Goal: Task Accomplishment & Management: Complete application form

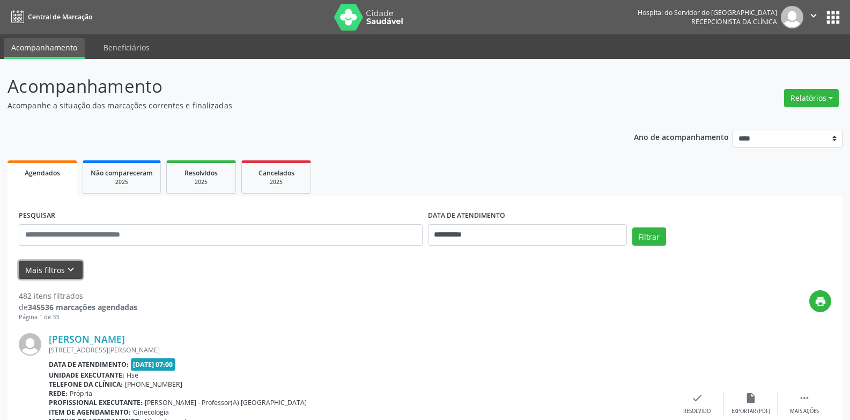
click at [72, 265] on icon "keyboard_arrow_down" at bounding box center [71, 270] width 12 height 12
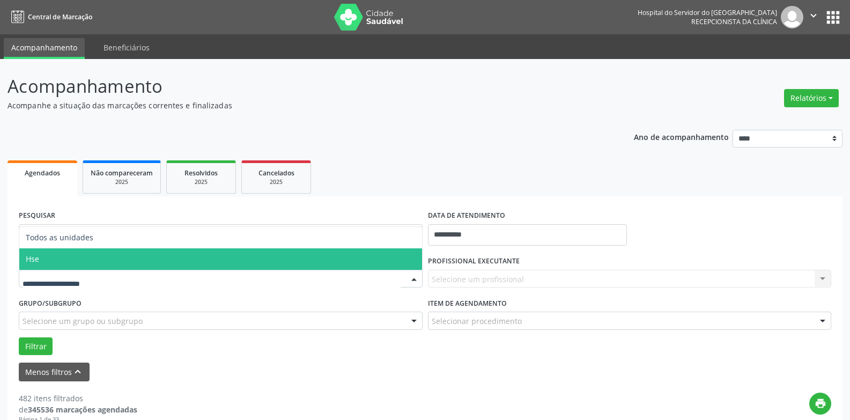
click at [88, 261] on span "Hse" at bounding box center [220, 258] width 403 height 21
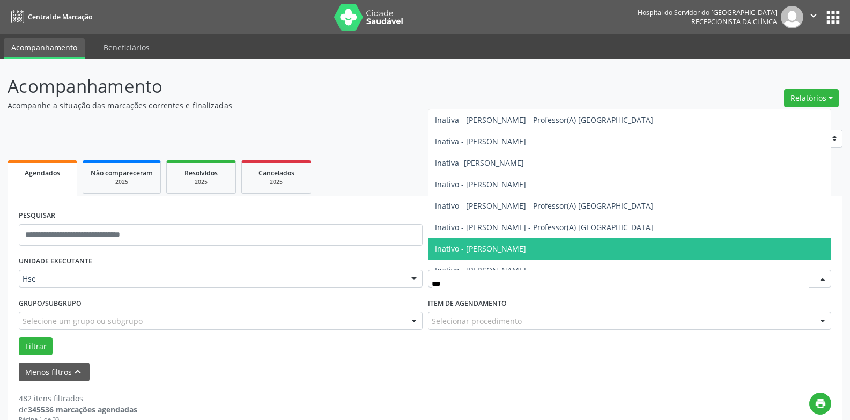
type input "****"
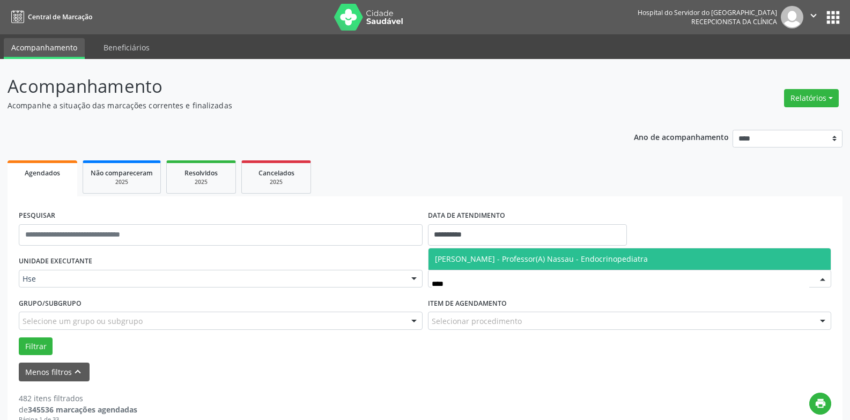
click at [499, 258] on span "[PERSON_NAME] - Professor(A) Nassau - Endocrinopediatra" at bounding box center [541, 259] width 213 height 10
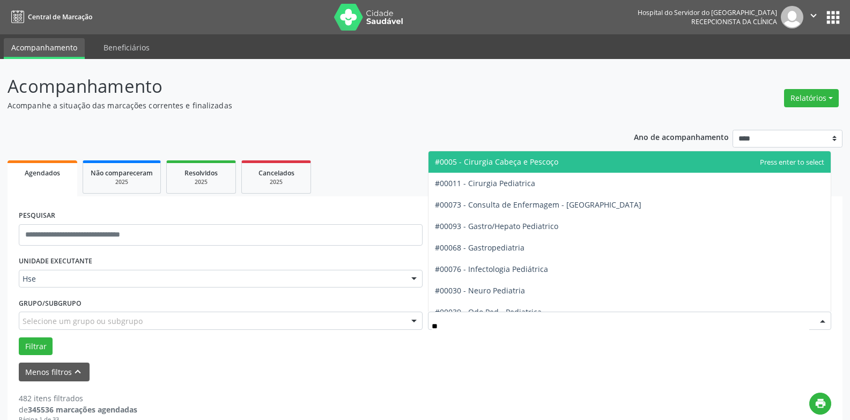
type input "***"
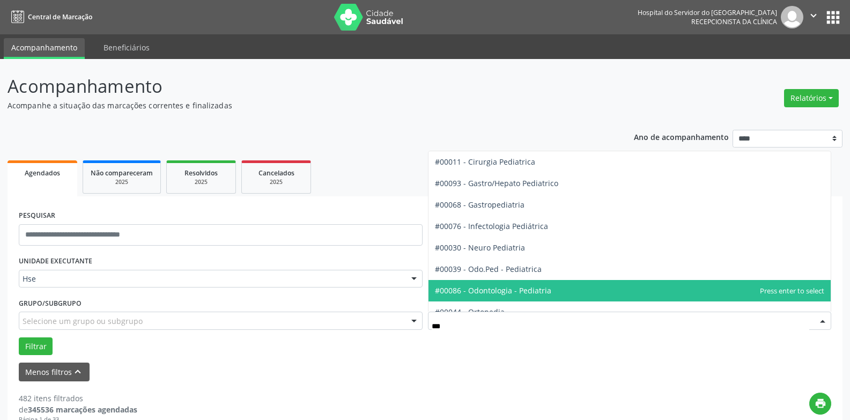
scroll to position [97, 0]
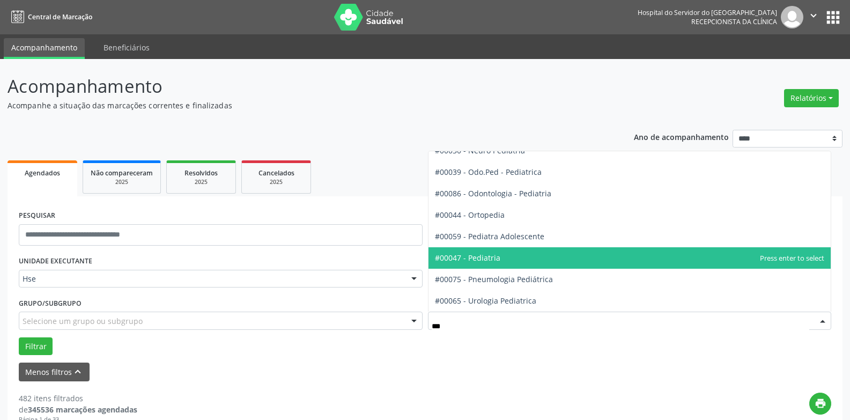
click at [503, 255] on span "#00047 - Pediatria" at bounding box center [629, 257] width 403 height 21
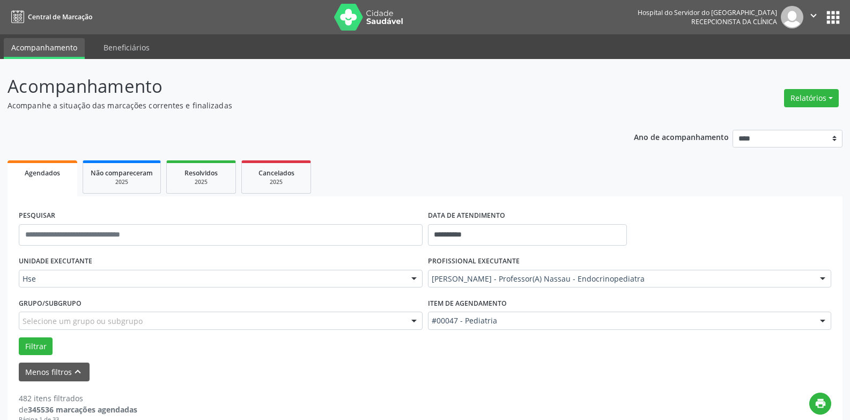
click at [16, 346] on div "Filtrar" at bounding box center [425, 346] width 818 height 18
click at [27, 346] on button "Filtrar" at bounding box center [36, 346] width 34 height 18
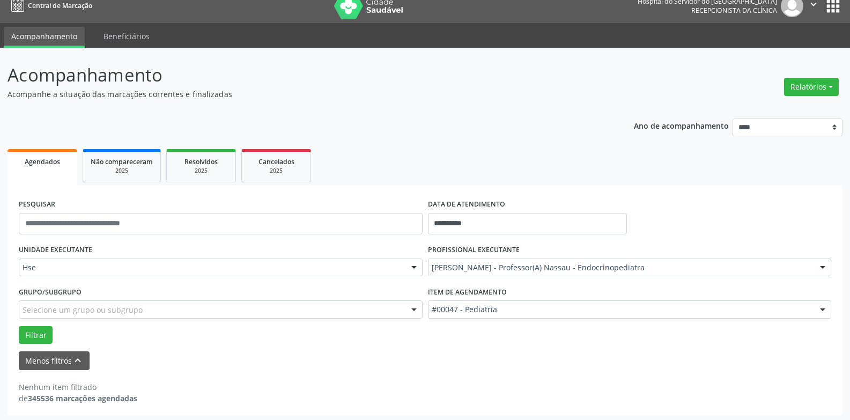
scroll to position [14, 0]
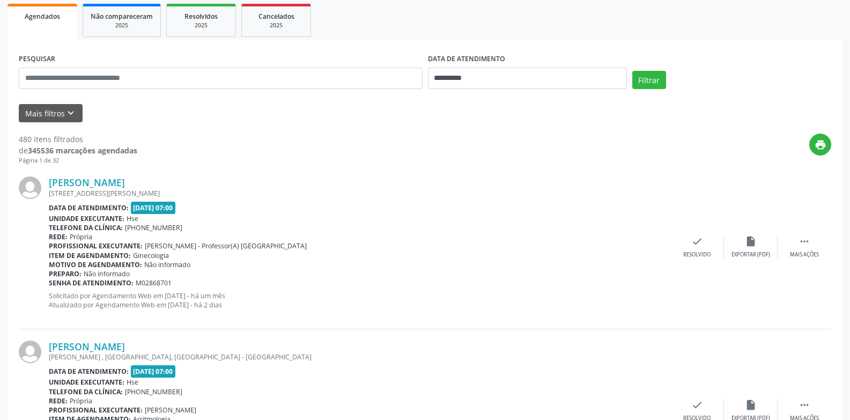
scroll to position [161, 0]
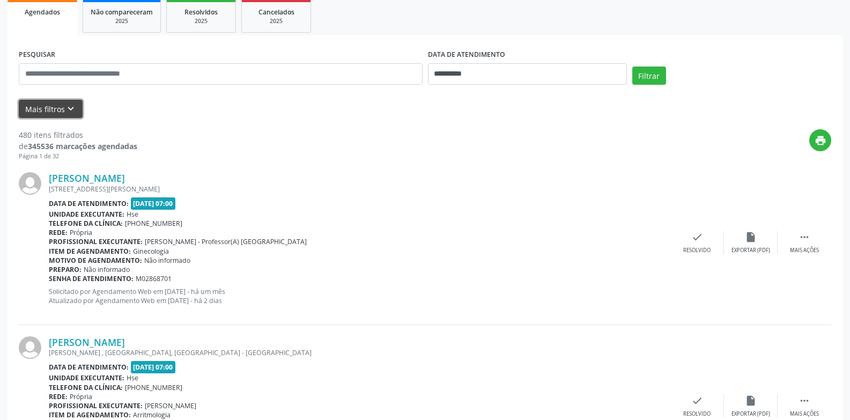
click at [67, 112] on icon "keyboard_arrow_down" at bounding box center [71, 109] width 12 height 12
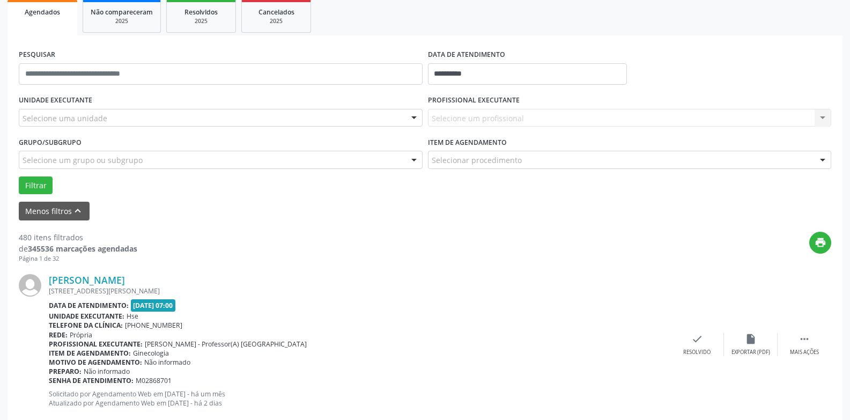
click at [125, 121] on div "Selecione uma unidade" at bounding box center [221, 118] width 404 height 18
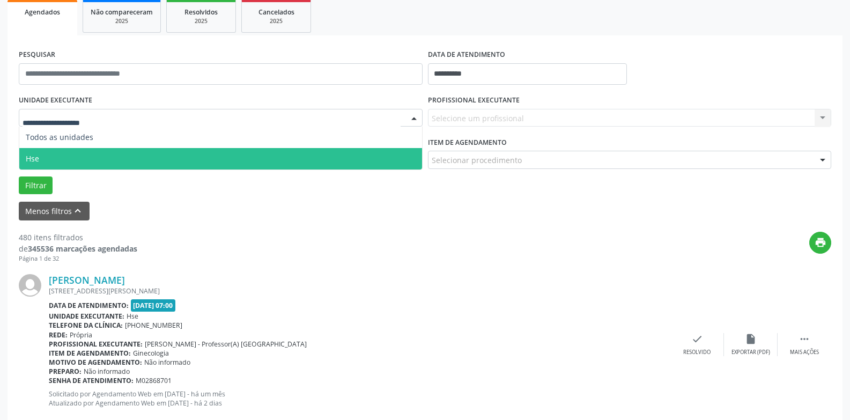
click at [128, 158] on span "Hse" at bounding box center [220, 158] width 403 height 21
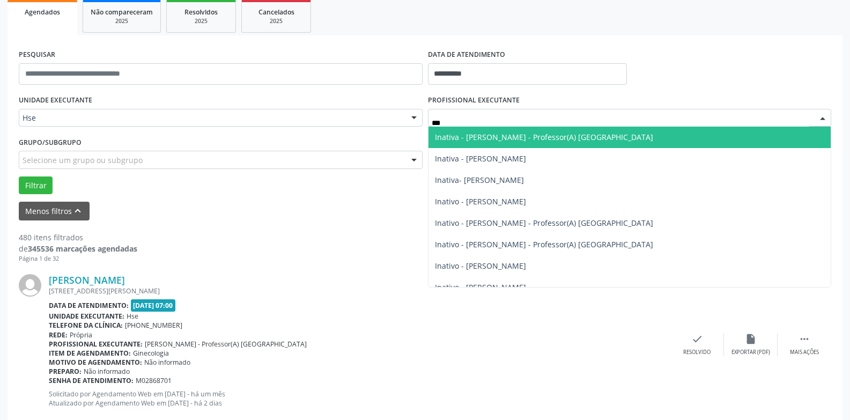
type input "****"
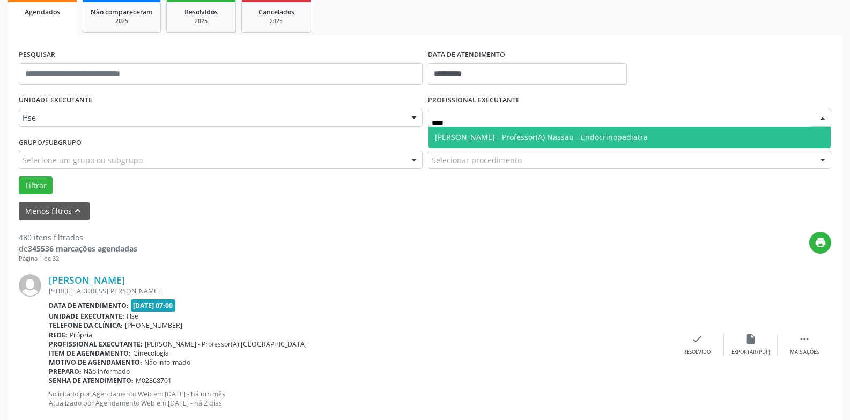
click at [471, 130] on span "[PERSON_NAME] - Professor(A) Nassau - Endocrinopediatra" at bounding box center [629, 137] width 403 height 21
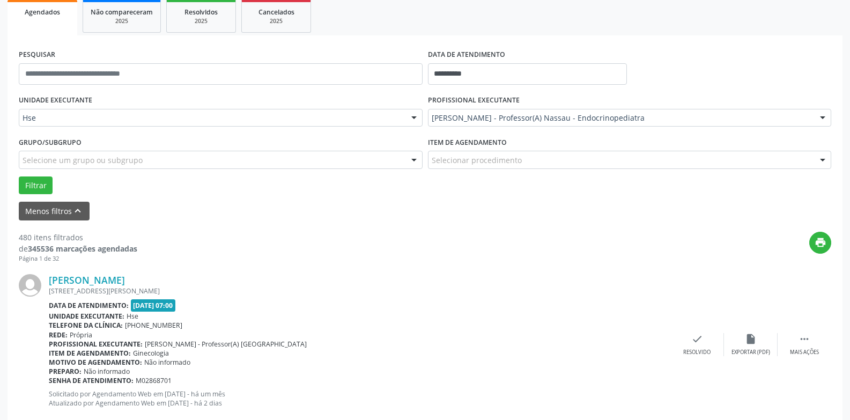
click at [473, 151] on div "Selecionar procedimento" at bounding box center [630, 160] width 404 height 18
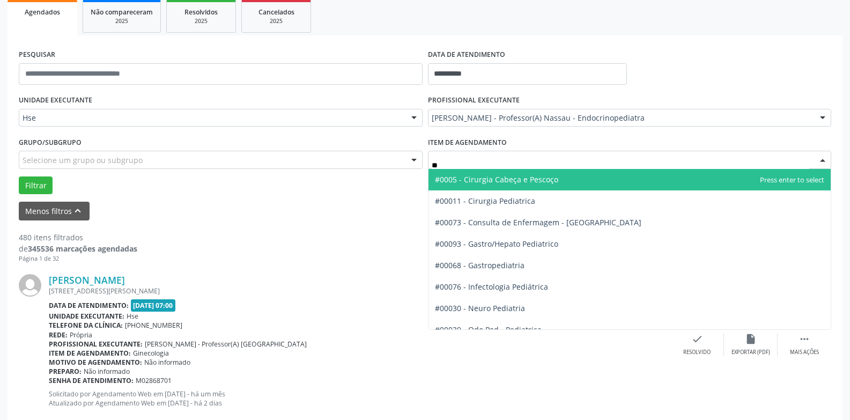
type input "*"
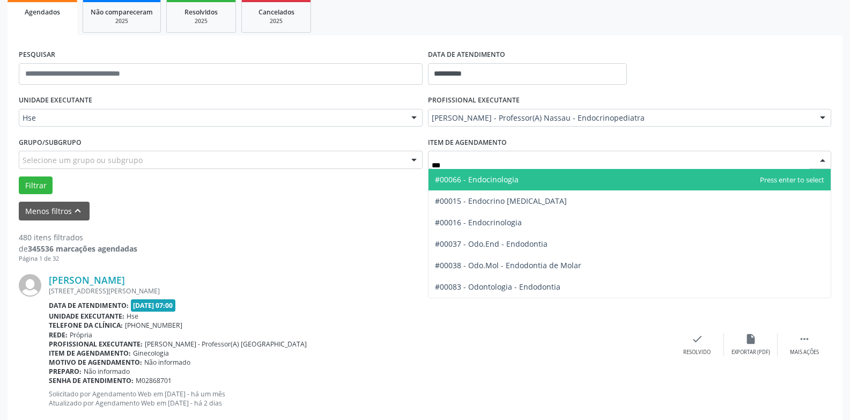
click at [478, 176] on span "#00066 - Endocinologia" at bounding box center [477, 179] width 84 height 10
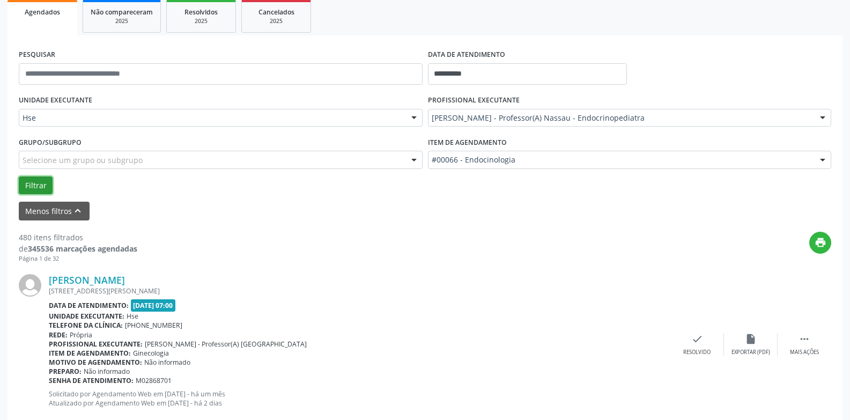
click at [34, 190] on button "Filtrar" at bounding box center [36, 185] width 34 height 18
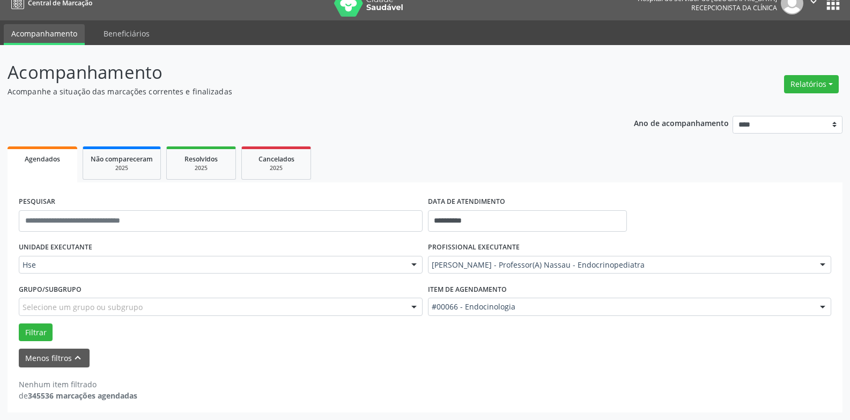
scroll to position [14, 0]
type input "*******"
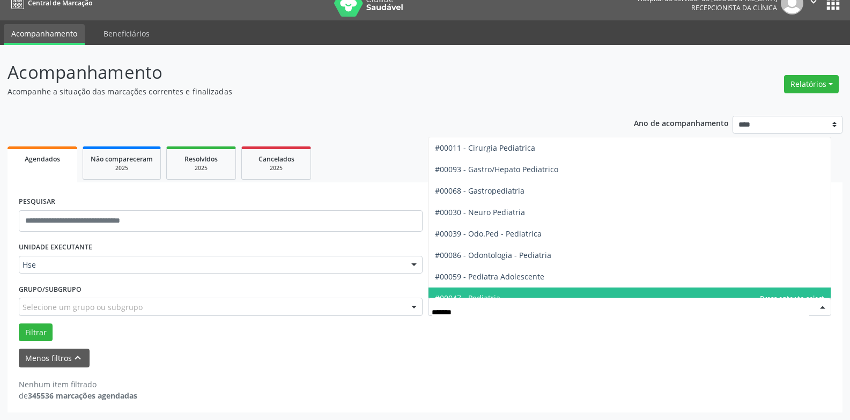
click at [494, 292] on span "#00047 - Pediatria" at bounding box center [629, 297] width 403 height 21
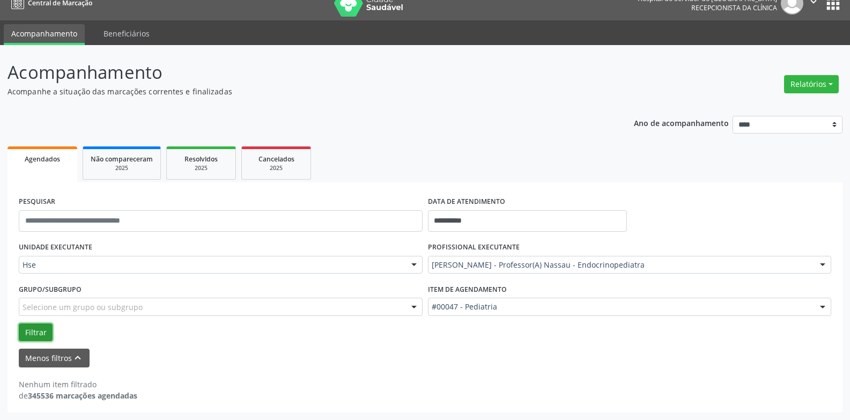
click at [41, 331] on button "Filtrar" at bounding box center [36, 332] width 34 height 18
click at [25, 324] on button "Filtrar" at bounding box center [36, 332] width 34 height 18
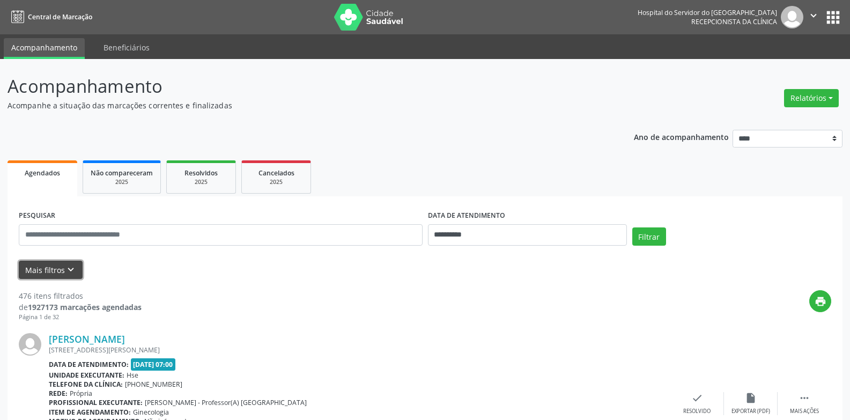
click at [45, 269] on button "Mais filtros keyboard_arrow_down" at bounding box center [51, 270] width 64 height 19
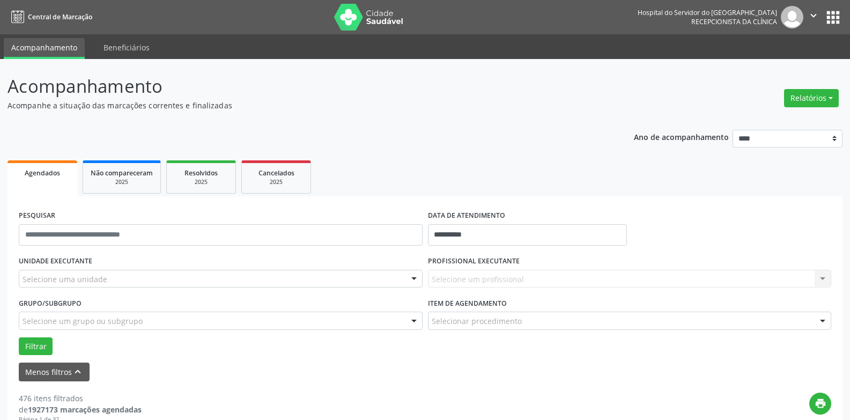
click at [107, 276] on div "Selecione uma unidade" at bounding box center [221, 279] width 404 height 18
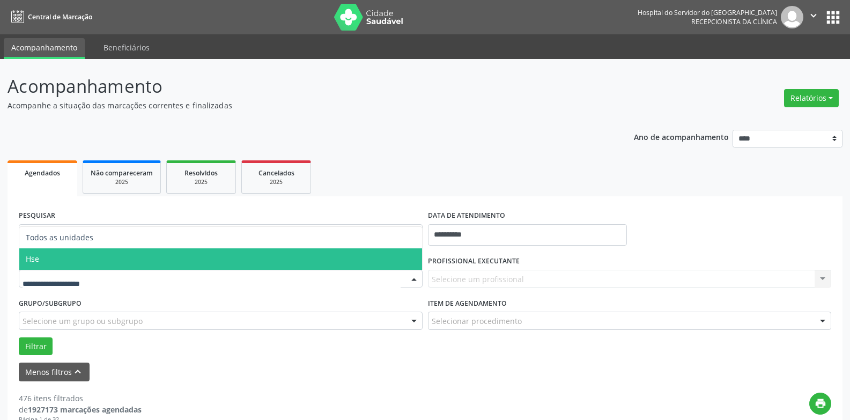
drag, startPoint x: 107, startPoint y: 261, endPoint x: 148, endPoint y: 263, distance: 41.3
click at [107, 261] on span "Hse" at bounding box center [220, 258] width 403 height 21
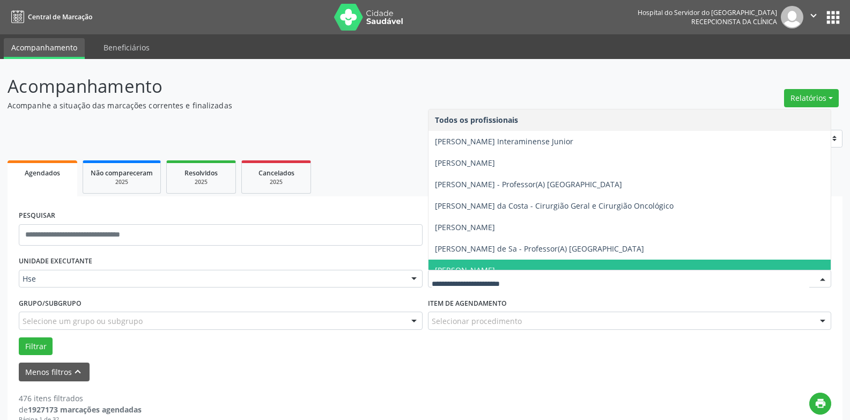
scroll to position [54, 0]
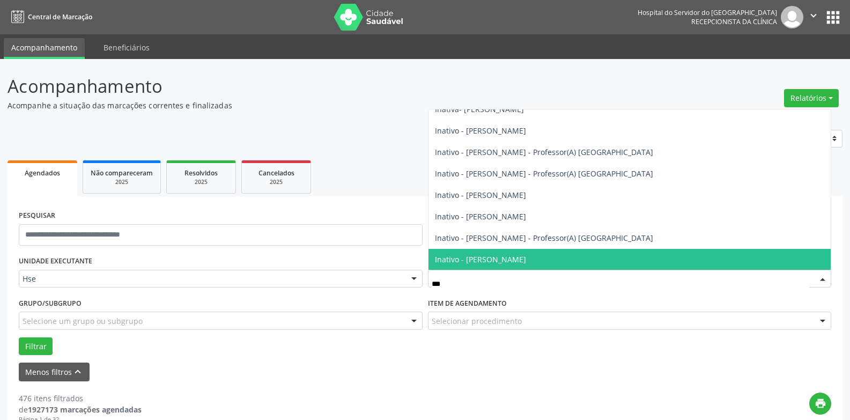
type input "****"
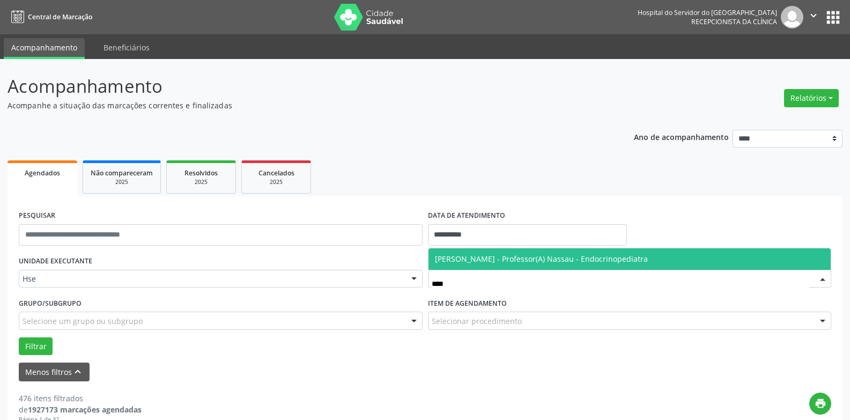
click at [470, 261] on span "[PERSON_NAME] - Professor(A) Nassau - Endocrinopediatra" at bounding box center [541, 259] width 213 height 10
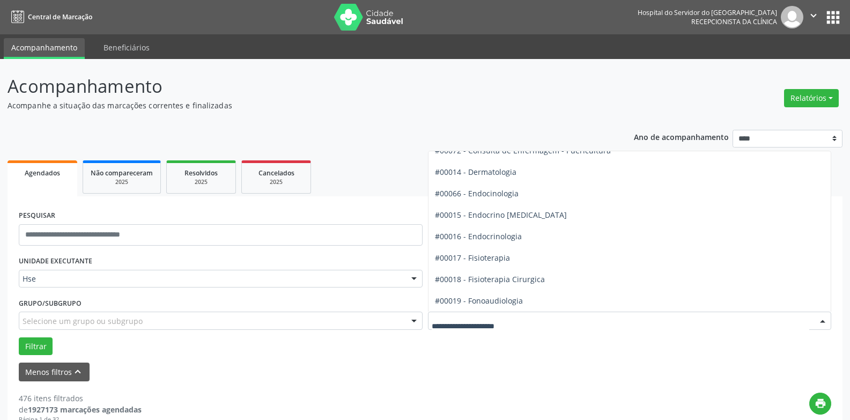
scroll to position [483, 0]
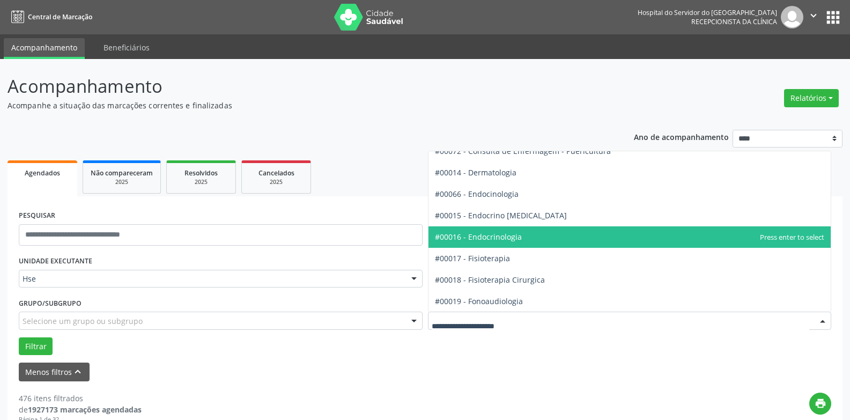
click at [514, 238] on span "#00016 - Endocrinologia" at bounding box center [478, 237] width 87 height 10
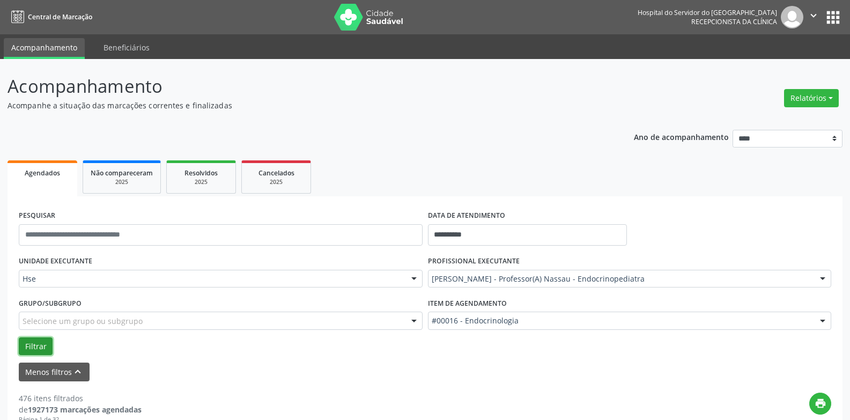
click at [36, 345] on button "Filtrar" at bounding box center [36, 346] width 34 height 18
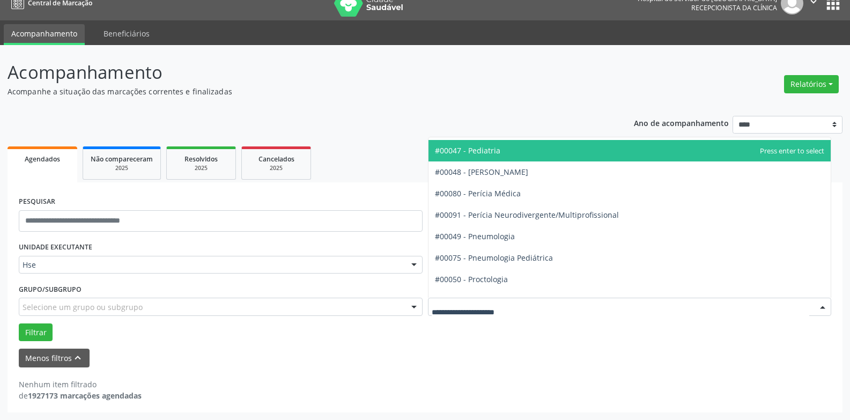
scroll to position [1608, 0]
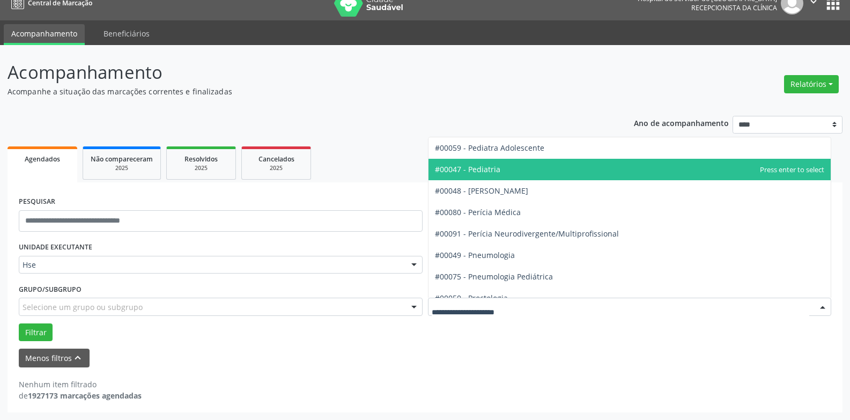
click at [543, 177] on span "#00047 - Pediatria" at bounding box center [629, 169] width 403 height 21
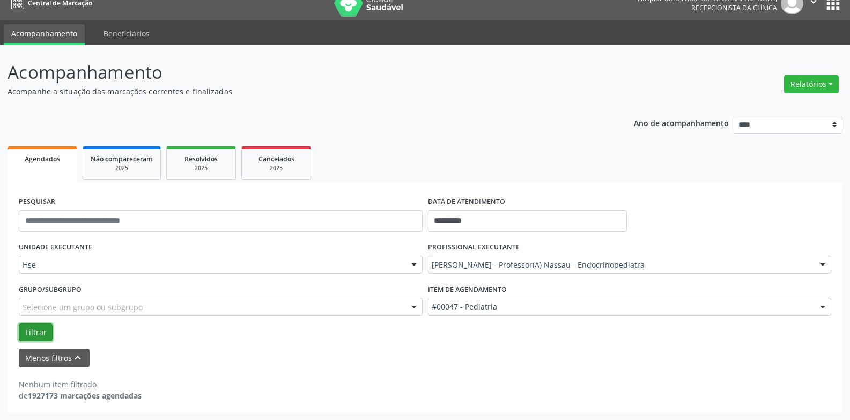
click at [41, 332] on button "Filtrar" at bounding box center [36, 332] width 34 height 18
click at [29, 331] on button "Filtrar" at bounding box center [36, 332] width 34 height 18
click at [812, 1] on icon "" at bounding box center [813, 2] width 12 height 12
click at [792, 51] on link "Sair" at bounding box center [786, 51] width 74 height 15
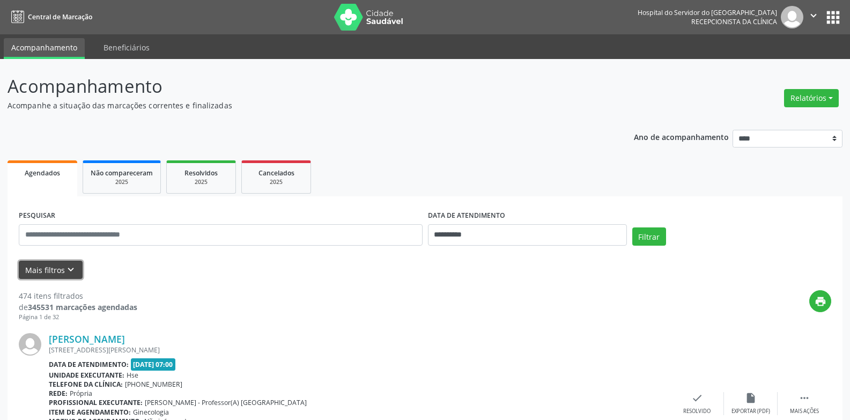
click at [65, 269] on icon "keyboard_arrow_down" at bounding box center [71, 270] width 12 height 12
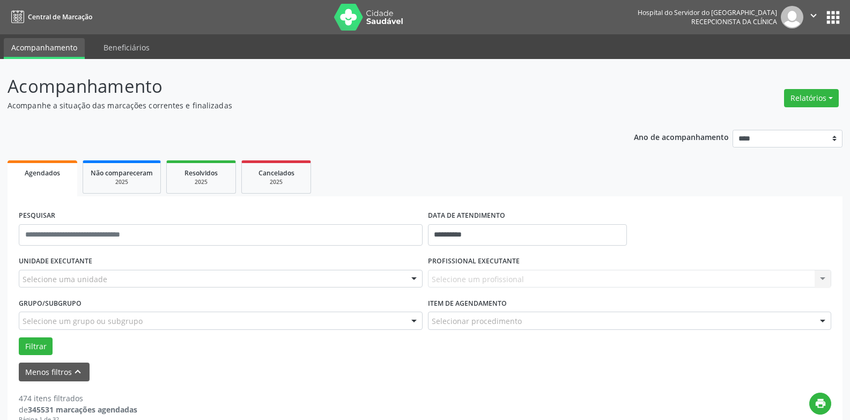
click at [122, 281] on div "Selecione uma unidade" at bounding box center [221, 279] width 404 height 18
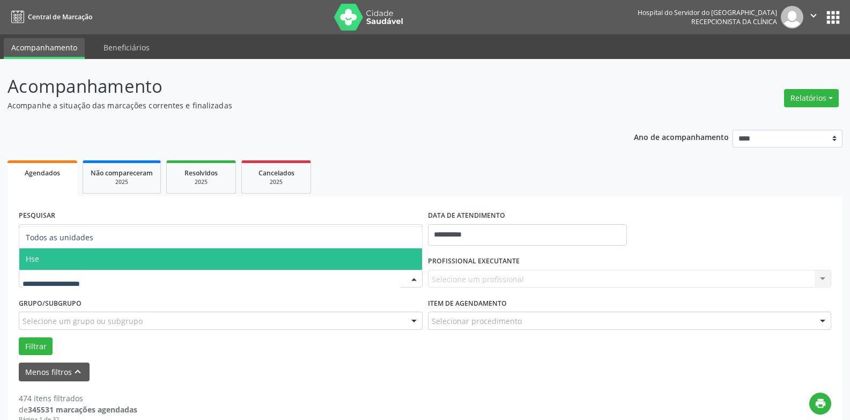
click at [127, 266] on span "Hse" at bounding box center [220, 258] width 403 height 21
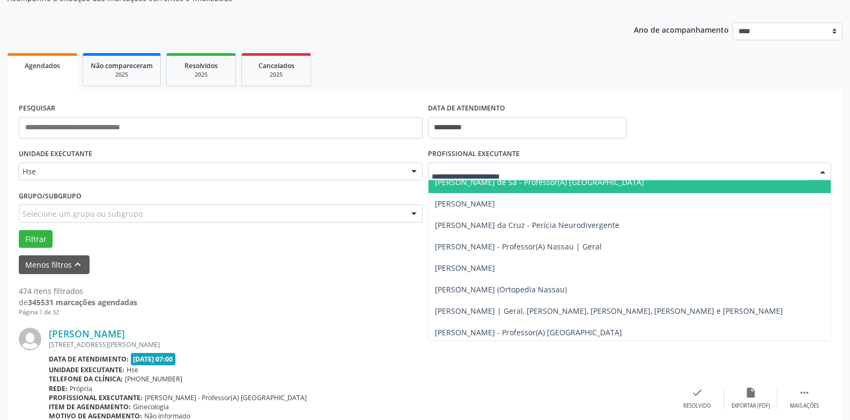
scroll to position [161, 0]
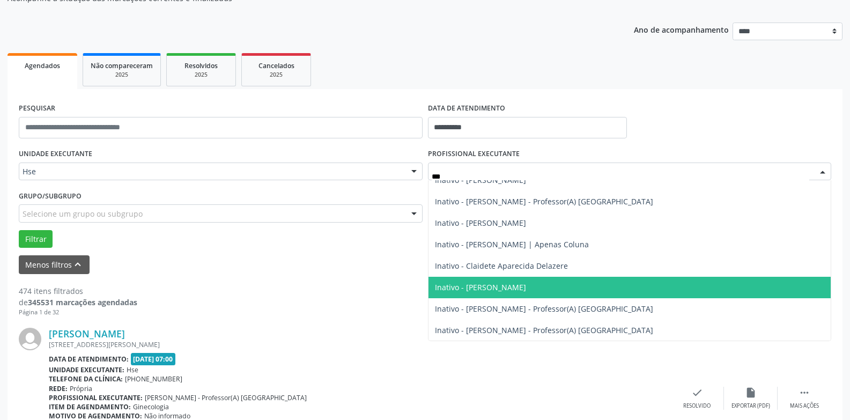
type input "****"
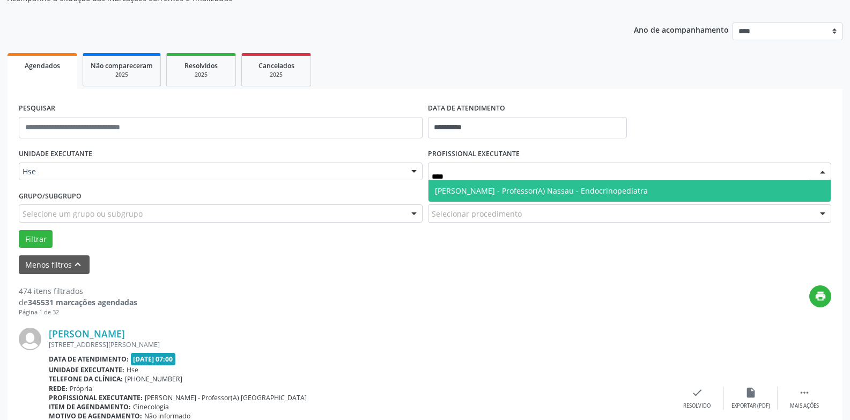
click at [522, 190] on span "[PERSON_NAME] - Professor(A) Nassau - Endocrinopediatra" at bounding box center [541, 190] width 213 height 10
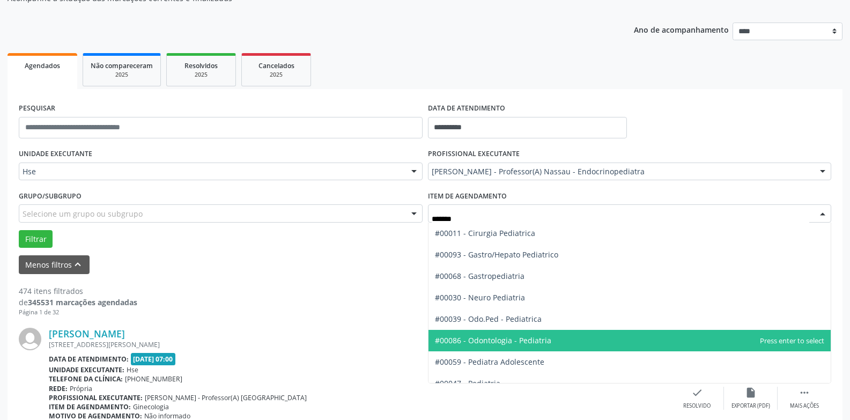
scroll to position [33, 0]
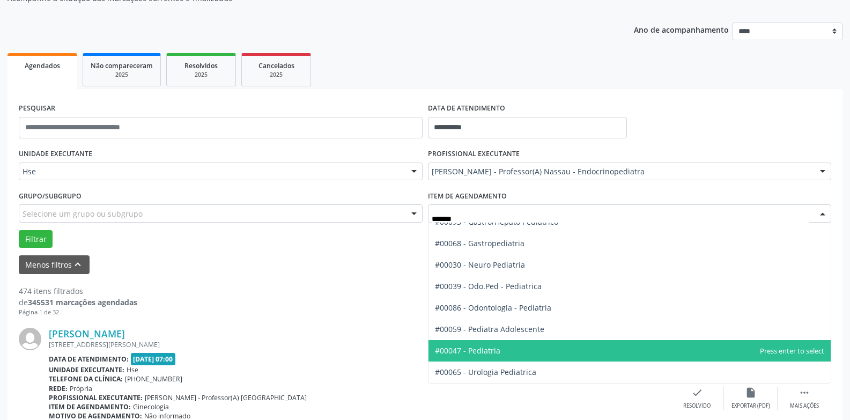
click at [513, 343] on span "#00047 - Pediatria" at bounding box center [629, 350] width 403 height 21
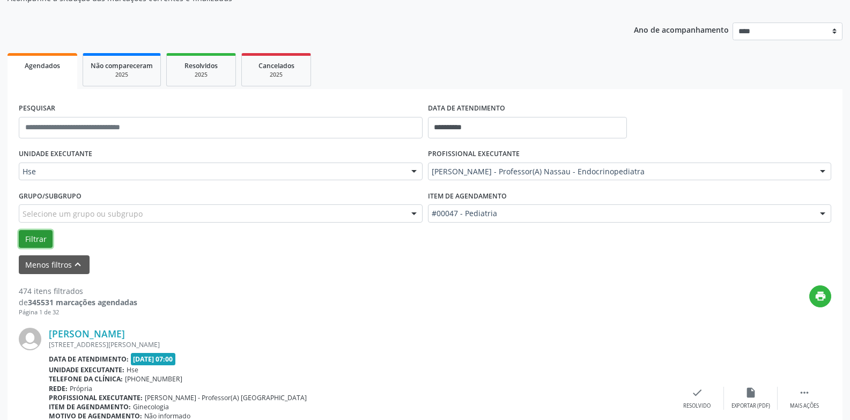
click at [49, 236] on button "Filtrar" at bounding box center [36, 239] width 34 height 18
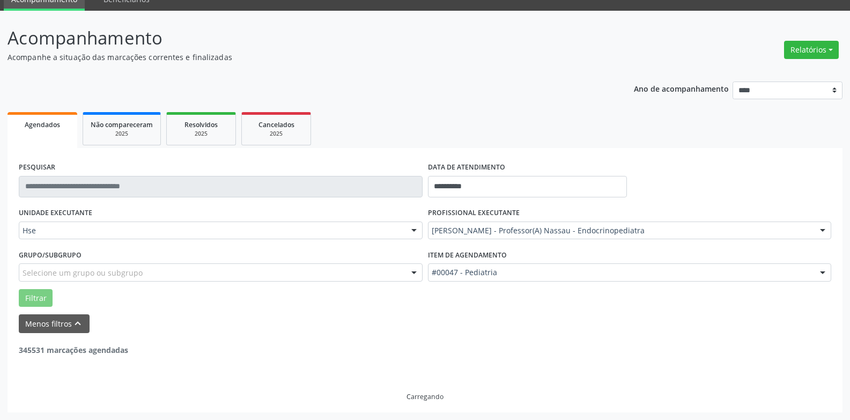
scroll to position [14, 0]
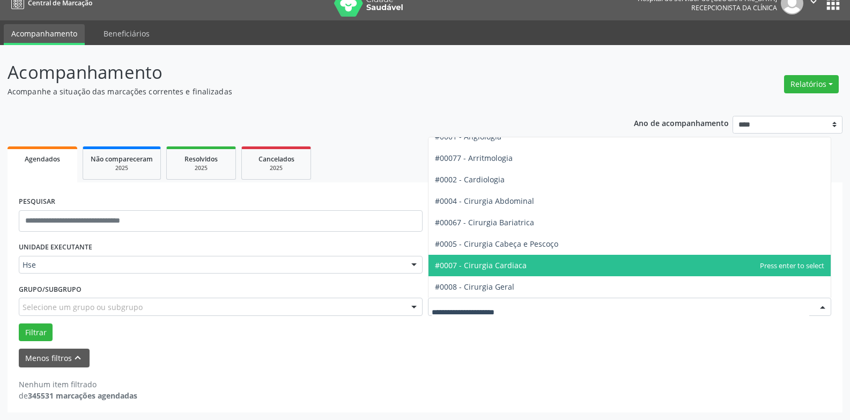
click at [815, 314] on div "#0000 - Alergologia #0001 - Angiologia #00077 - Arritmologia #0002 - Cardiologi…" at bounding box center [630, 307] width 404 height 18
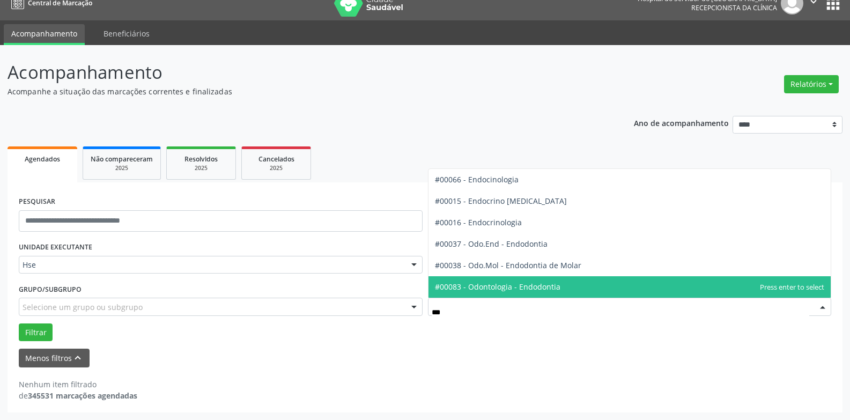
scroll to position [0, 0]
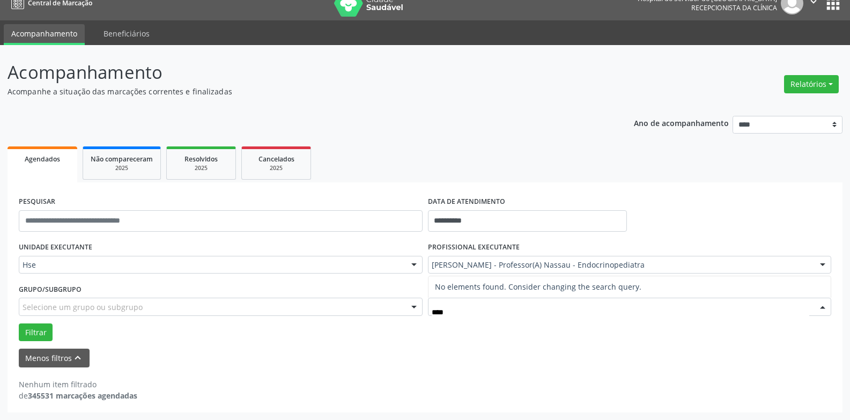
click at [755, 304] on input "****" at bounding box center [621, 311] width 378 height 21
type input "***"
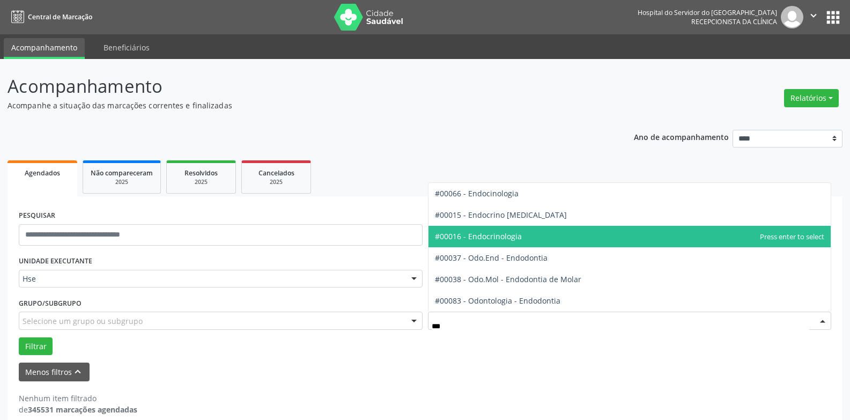
click at [494, 233] on span "#00016 - Endocrinologia" at bounding box center [478, 236] width 87 height 10
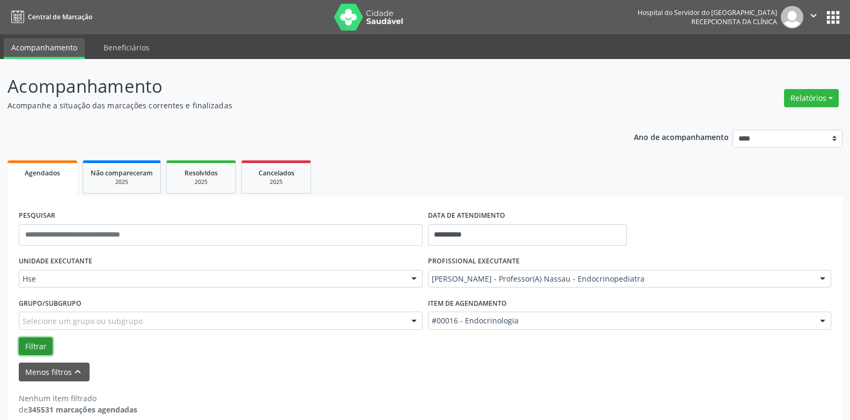
click at [43, 352] on button "Filtrar" at bounding box center [36, 346] width 34 height 18
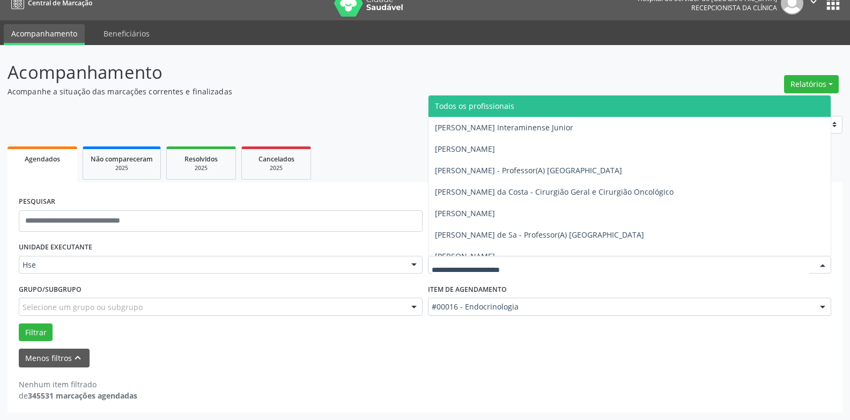
click at [504, 109] on span "Todos os profissionais" at bounding box center [474, 106] width 79 height 10
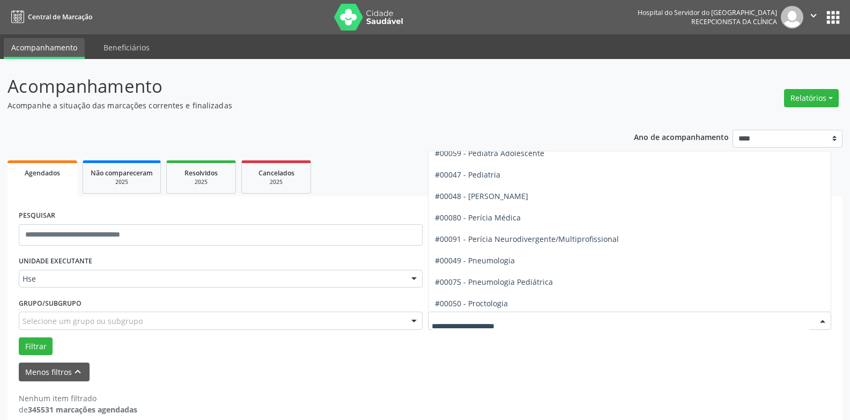
scroll to position [1608, 0]
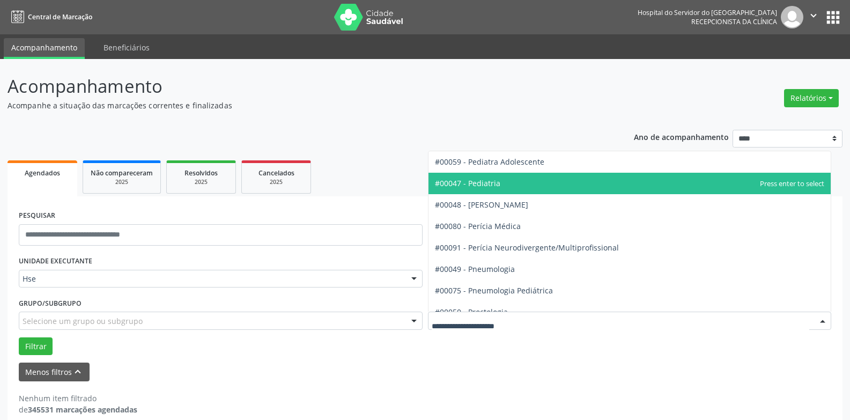
click at [504, 180] on span "#00047 - Pediatria" at bounding box center [629, 183] width 403 height 21
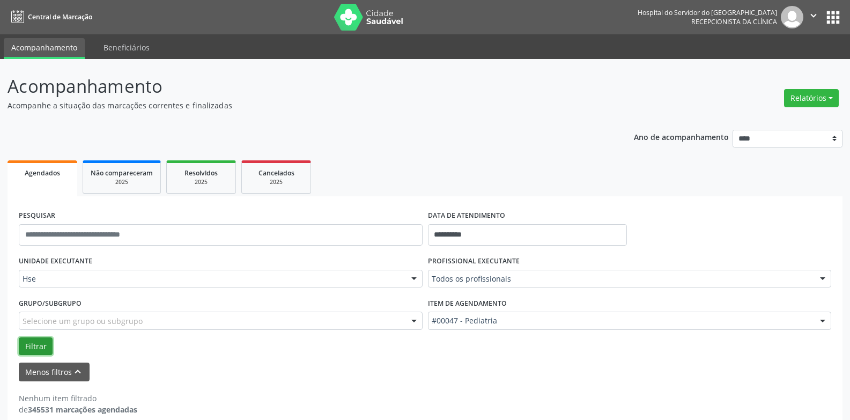
click at [36, 344] on button "Filtrar" at bounding box center [36, 346] width 34 height 18
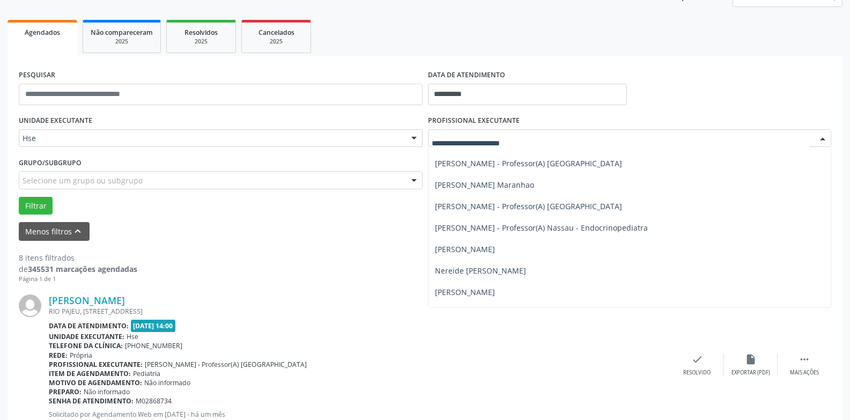
scroll to position [6273, 0]
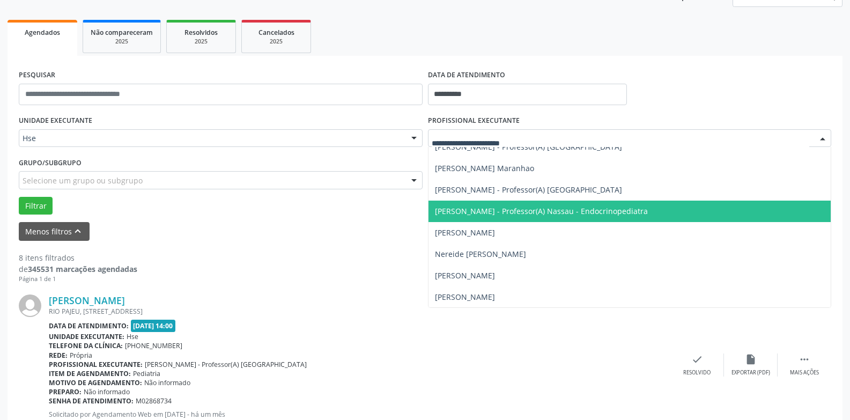
click at [562, 218] on span "[PERSON_NAME] - Professor(A) Nassau - Endocrinopediatra" at bounding box center [629, 211] width 403 height 21
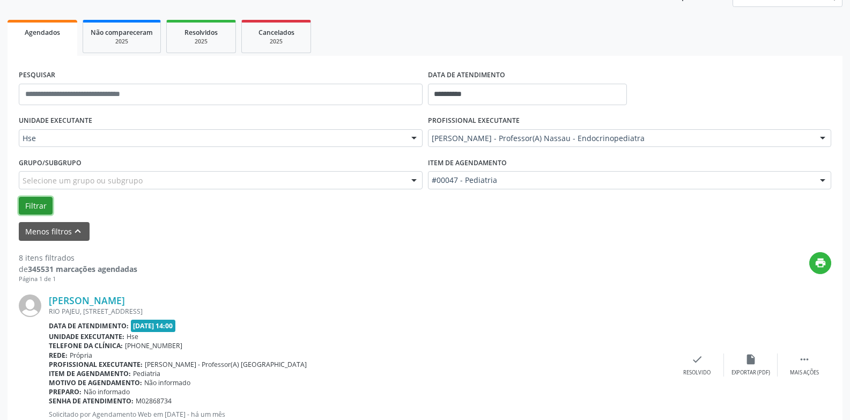
click at [38, 206] on button "Filtrar" at bounding box center [36, 206] width 34 height 18
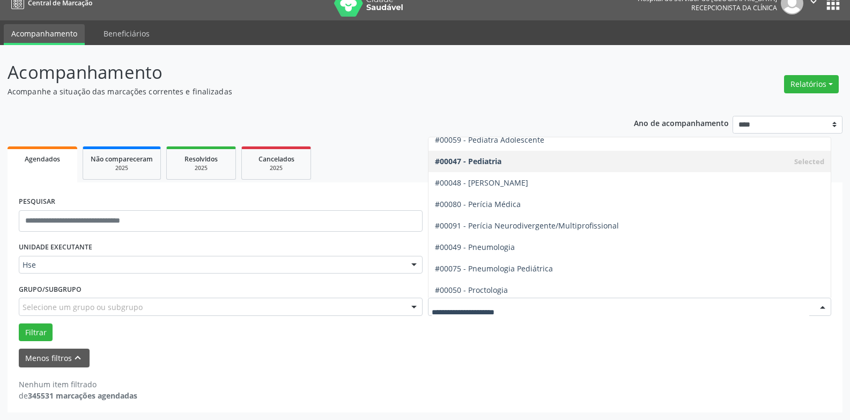
scroll to position [1598, 0]
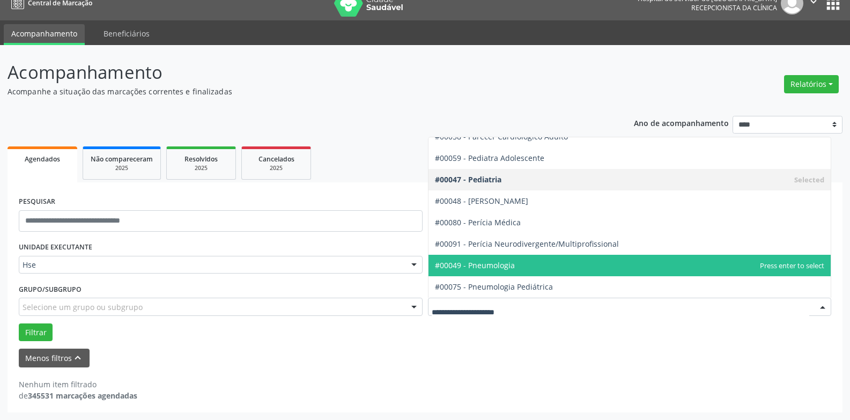
click at [294, 73] on p "Acompanhamento" at bounding box center [300, 72] width 584 height 27
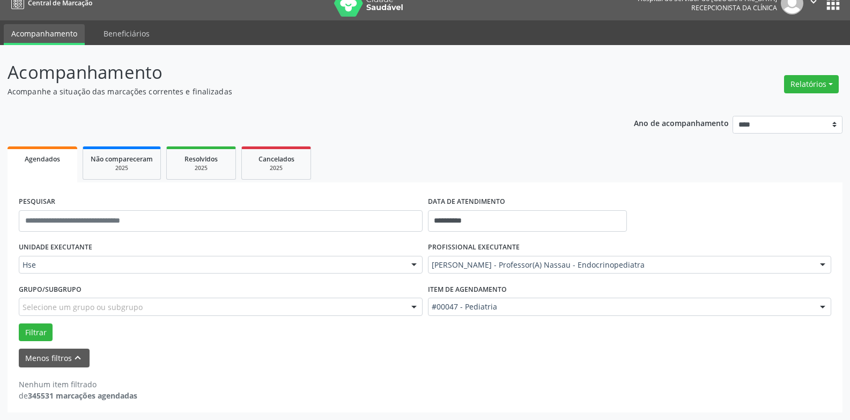
click at [701, 127] on p "Ano de acompanhamento" at bounding box center [681, 122] width 95 height 13
click at [380, 310] on div "Selecione um grupo ou subgrupo" at bounding box center [221, 307] width 404 height 18
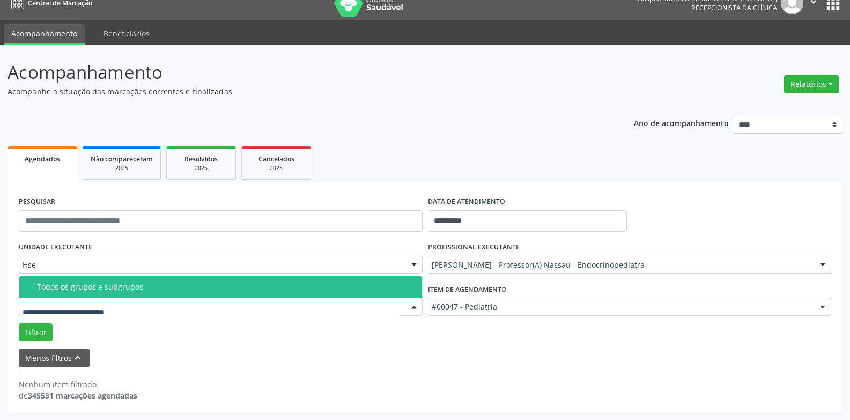
click at [308, 286] on div "Todos os grupos e subgrupos" at bounding box center [226, 287] width 379 height 9
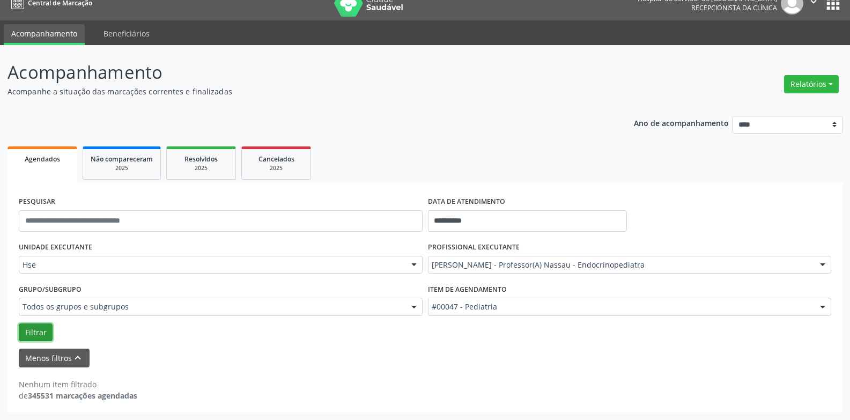
click at [46, 327] on button "Filtrar" at bounding box center [36, 332] width 34 height 18
click at [225, 218] on input "text" at bounding box center [221, 220] width 404 height 21
click at [124, 199] on div "PESQUISAR" at bounding box center [220, 217] width 409 height 46
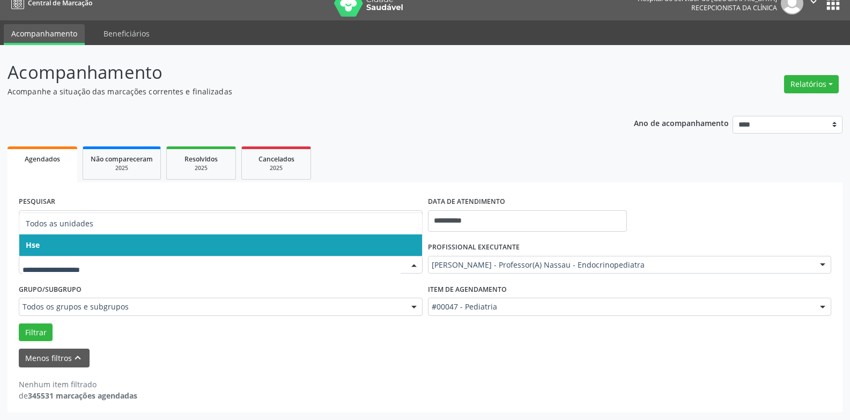
click at [150, 244] on span "Hse" at bounding box center [220, 244] width 403 height 21
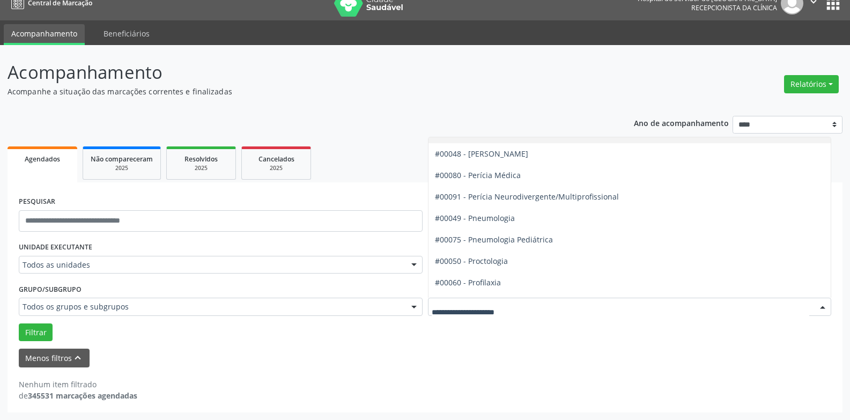
scroll to position [1813, 0]
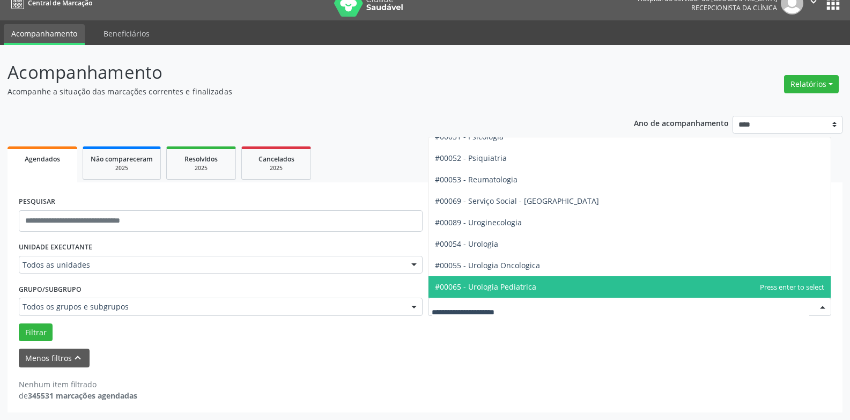
click at [599, 317] on input "text" at bounding box center [621, 311] width 378 height 21
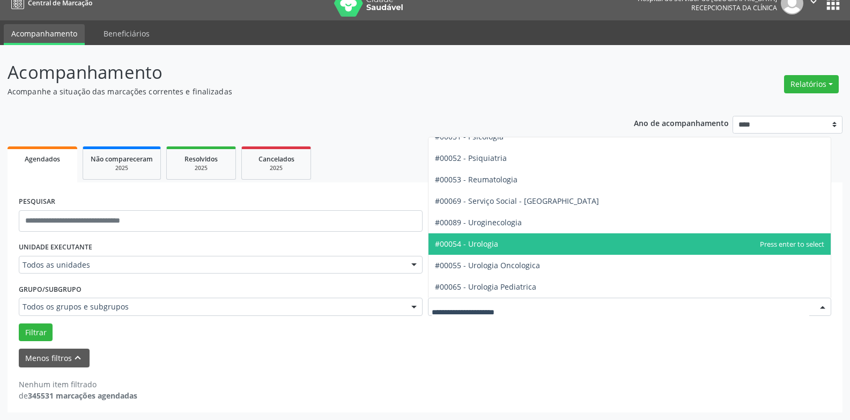
click at [374, 124] on div "**********" at bounding box center [425, 260] width 835 height 304
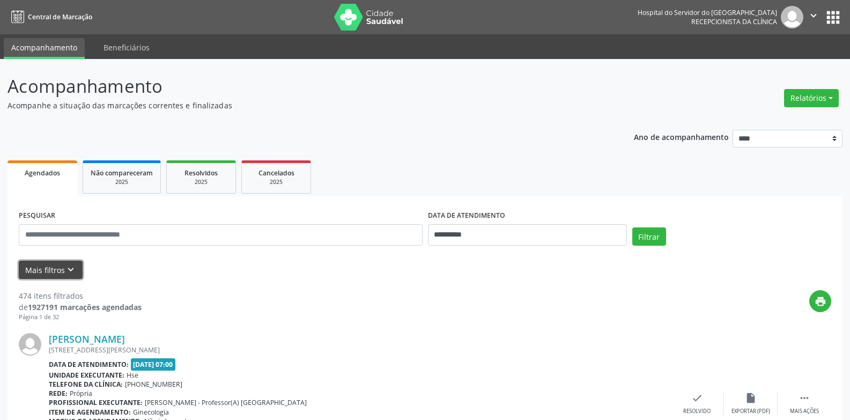
click at [59, 266] on button "Mais filtros keyboard_arrow_down" at bounding box center [51, 270] width 64 height 19
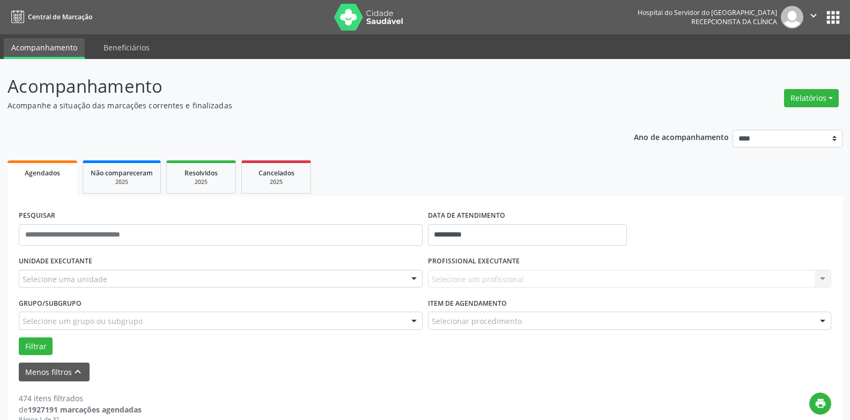
click at [89, 288] on div "UNIDADE EXECUTANTE Selecione uma unidade Todos as unidades Hse Nenhum resultado…" at bounding box center [220, 274] width 409 height 42
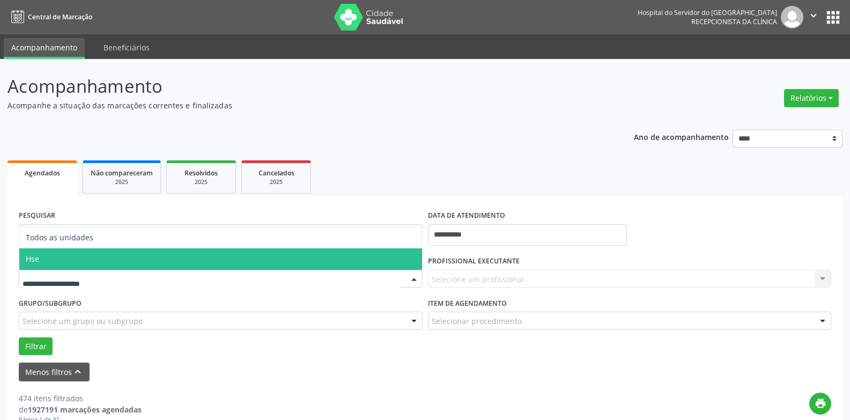
click at [95, 268] on span "Hse" at bounding box center [220, 258] width 403 height 21
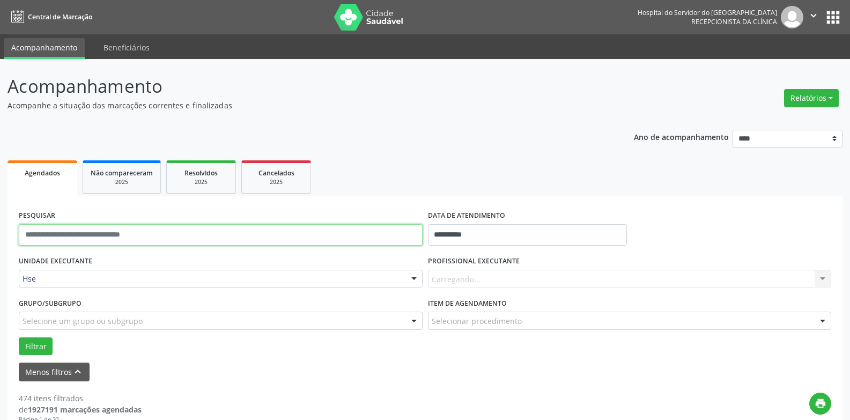
click at [111, 231] on input "text" at bounding box center [221, 234] width 404 height 21
click at [19, 337] on button "Filtrar" at bounding box center [36, 346] width 34 height 18
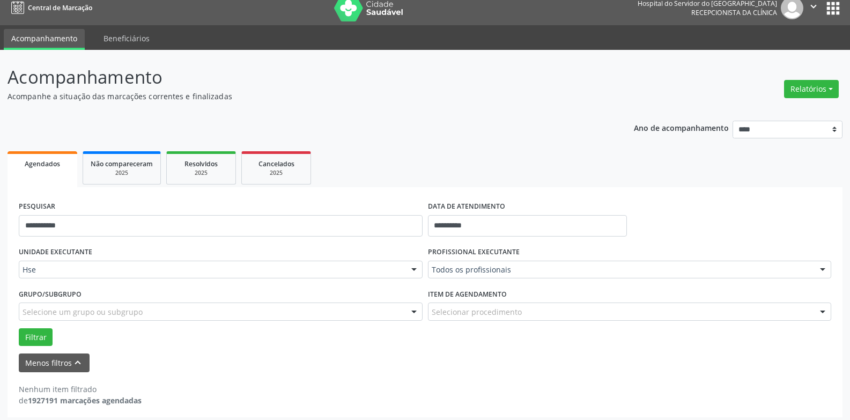
scroll to position [14, 0]
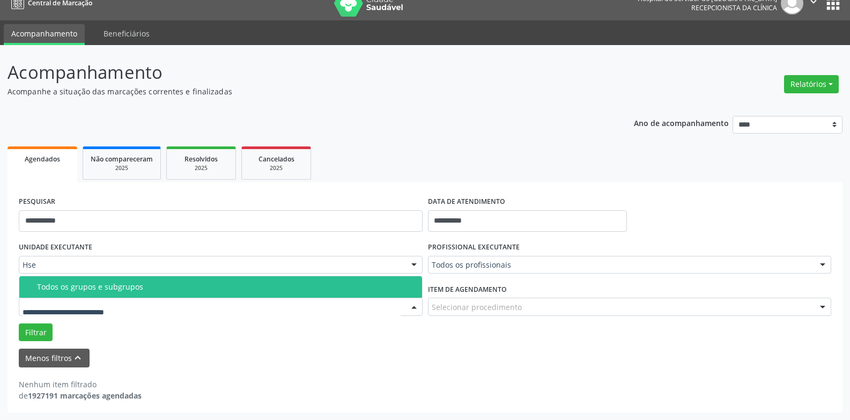
click at [64, 284] on div "Todos os grupos e subgrupos" at bounding box center [226, 287] width 379 height 9
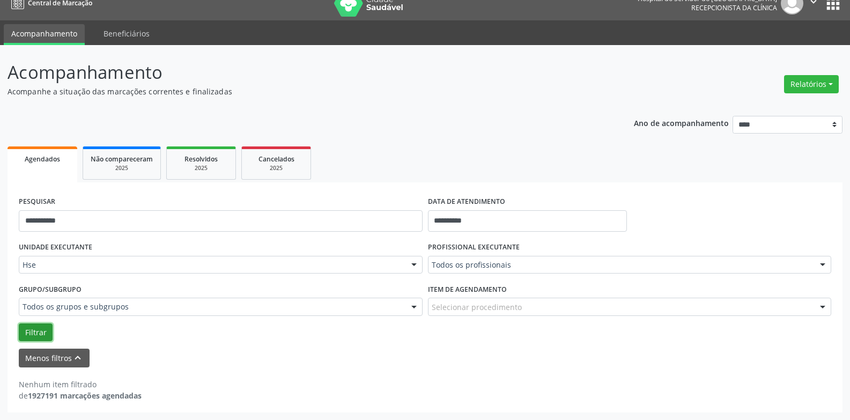
click at [30, 332] on button "Filtrar" at bounding box center [36, 332] width 34 height 18
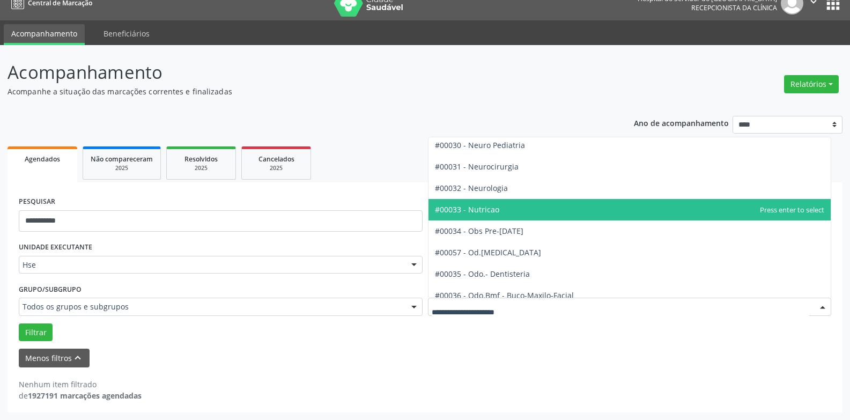
scroll to position [1019, 0]
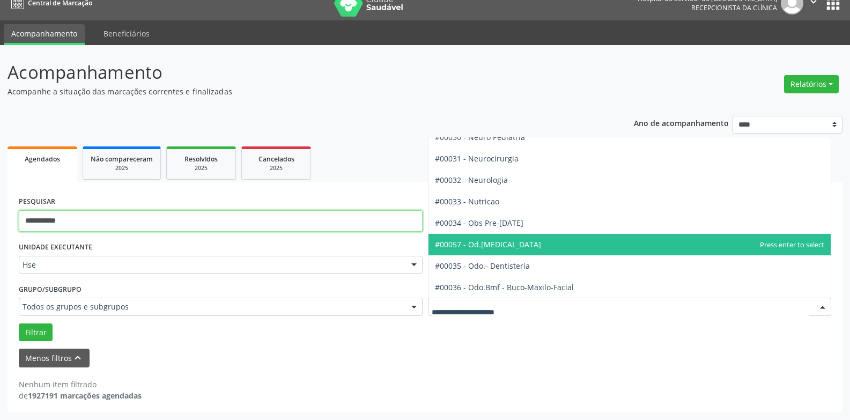
click at [242, 218] on input "**********" at bounding box center [221, 220] width 404 height 21
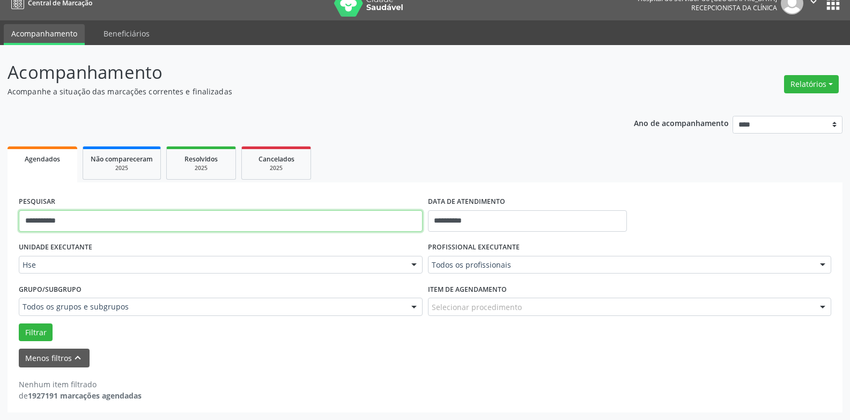
click at [242, 218] on input "**********" at bounding box center [221, 220] width 404 height 21
click at [19, 323] on button "Filtrar" at bounding box center [36, 332] width 34 height 18
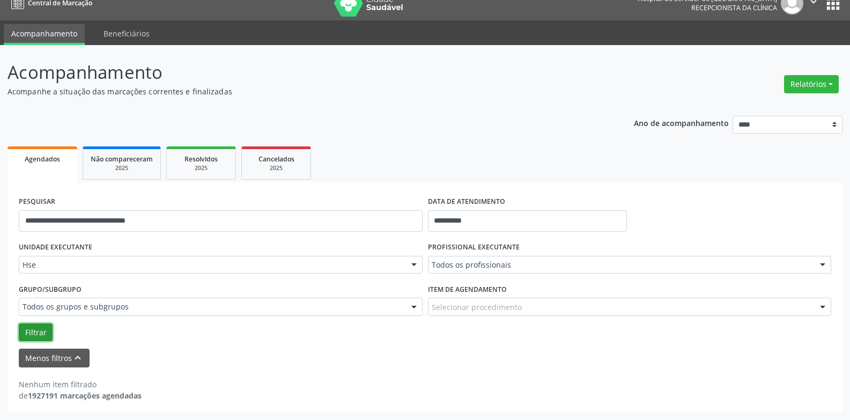
click at [41, 331] on button "Filtrar" at bounding box center [36, 332] width 34 height 18
click at [183, 219] on input "**********" at bounding box center [221, 220] width 404 height 21
drag, startPoint x: 183, startPoint y: 219, endPoint x: 351, endPoint y: 217, distance: 167.8
click at [351, 217] on input "**********" at bounding box center [221, 220] width 404 height 21
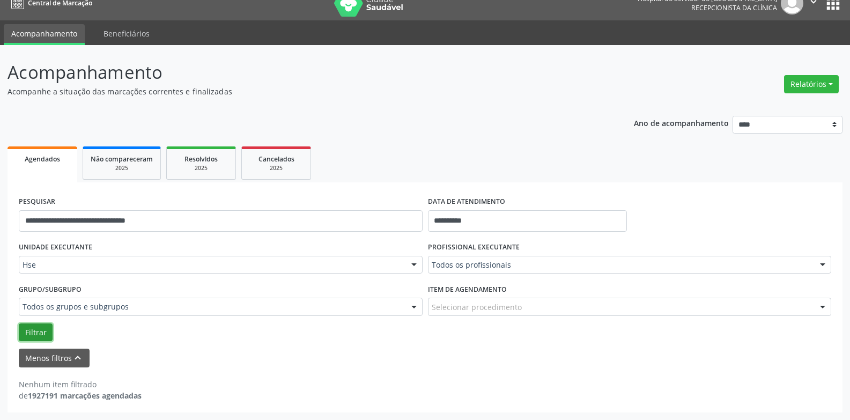
click at [31, 331] on button "Filtrar" at bounding box center [36, 332] width 34 height 18
click at [176, 227] on input "**********" at bounding box center [221, 220] width 404 height 21
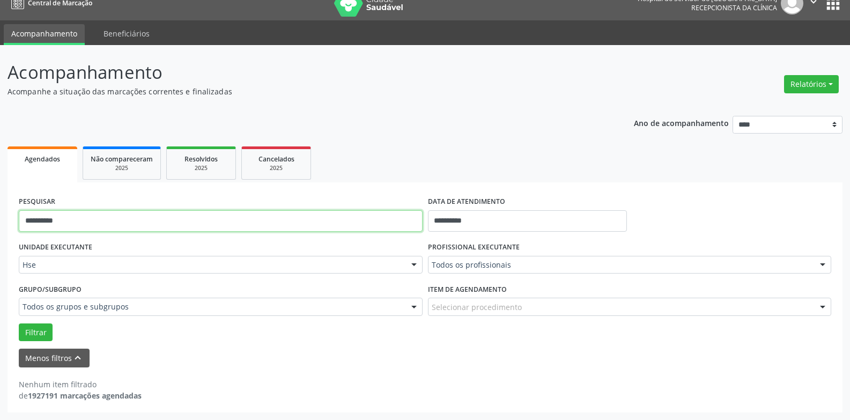
click at [19, 323] on button "Filtrar" at bounding box center [36, 332] width 34 height 18
click at [83, 223] on input "**********" at bounding box center [221, 220] width 404 height 21
type input "**********"
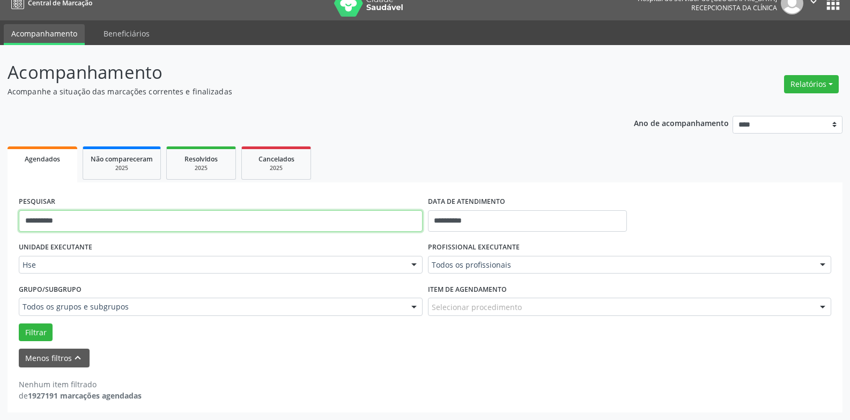
click at [19, 323] on button "Filtrar" at bounding box center [36, 332] width 34 height 18
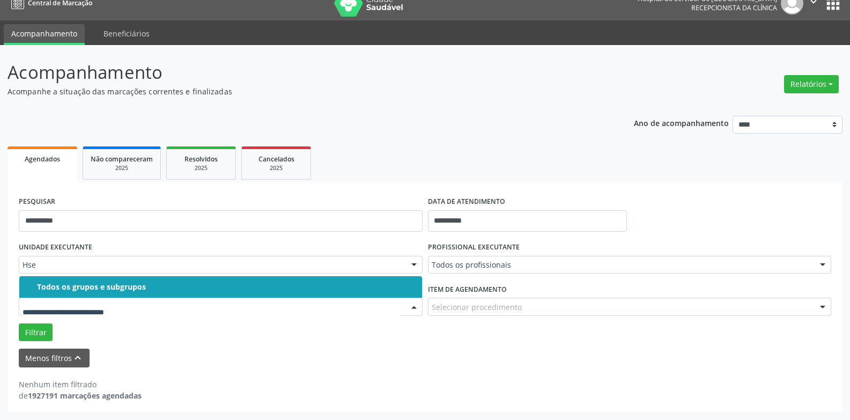
drag, startPoint x: 113, startPoint y: 292, endPoint x: 94, endPoint y: 299, distance: 20.0
click at [113, 292] on span "Todos os grupos e subgrupos" at bounding box center [220, 286] width 403 height 21
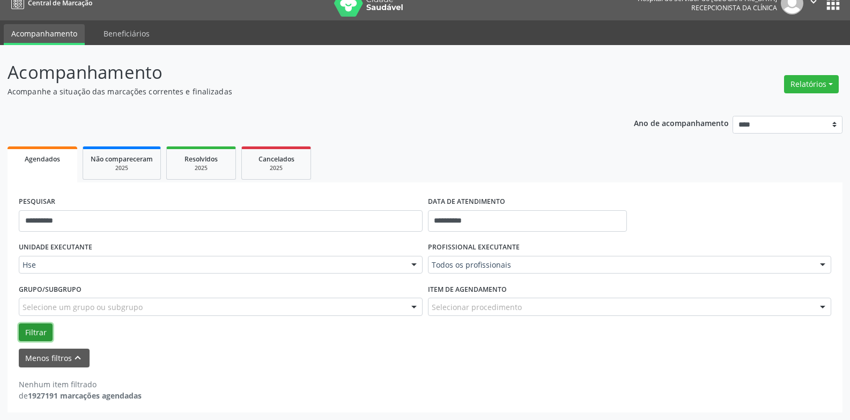
click at [31, 332] on button "Filtrar" at bounding box center [36, 332] width 34 height 18
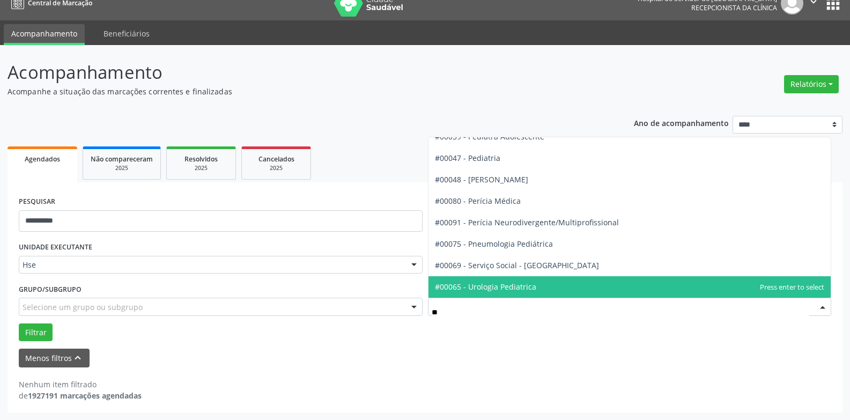
type input "***"
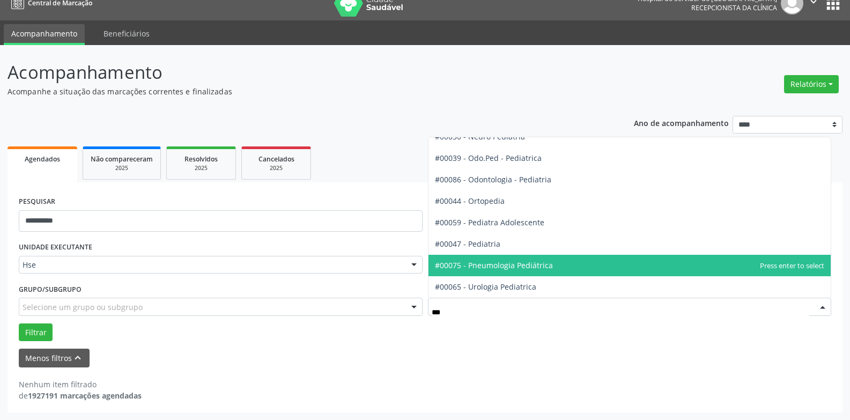
click at [499, 245] on span "#00047 - Pediatria" at bounding box center [629, 243] width 403 height 21
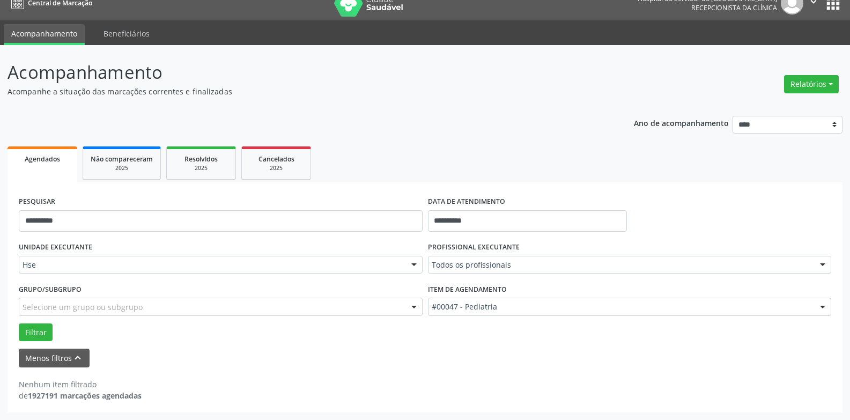
scroll to position [1019, 0]
click at [47, 328] on button "Filtrar" at bounding box center [36, 332] width 34 height 18
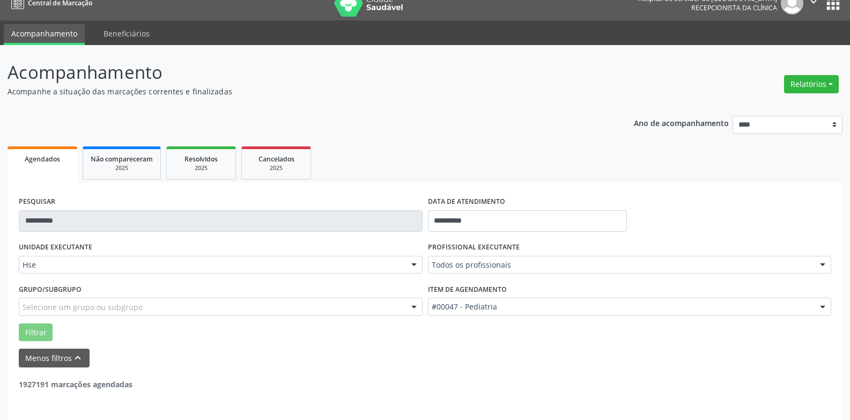
click at [127, 222] on input "**********" at bounding box center [221, 220] width 404 height 21
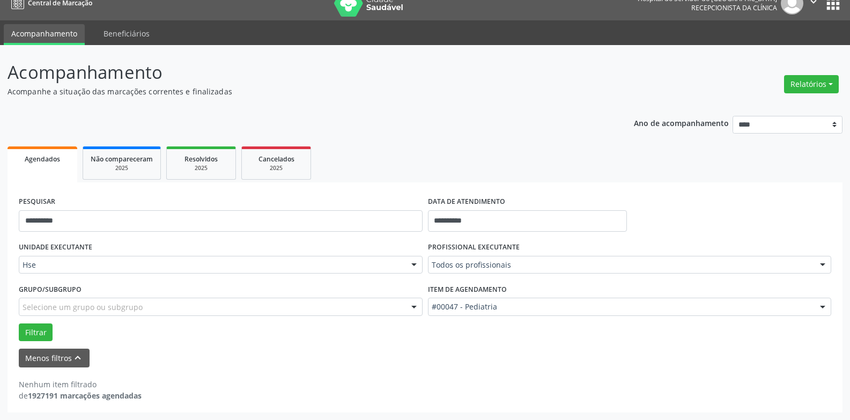
click at [186, 377] on div "Nenhum item filtrado de 1927191 marcações agendadas" at bounding box center [425, 384] width 812 height 34
click at [167, 223] on input "**********" at bounding box center [221, 220] width 404 height 21
click at [19, 323] on button "Filtrar" at bounding box center [36, 332] width 34 height 18
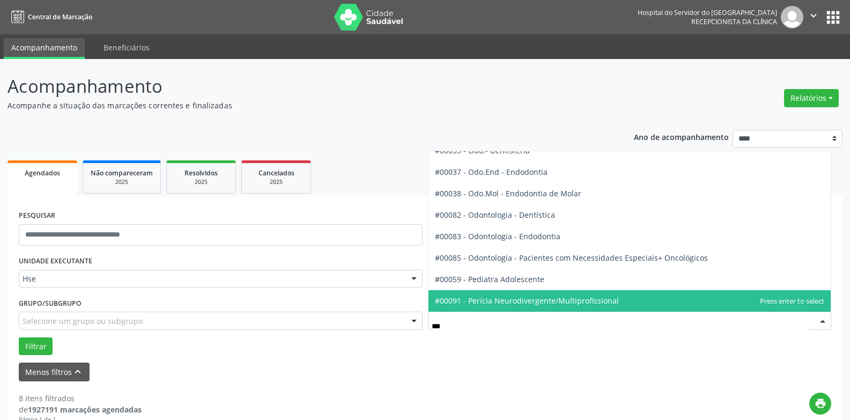
scroll to position [0, 0]
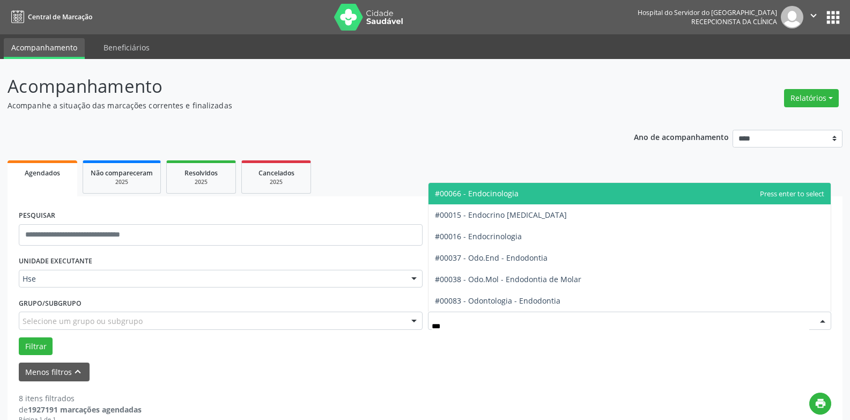
type input "**"
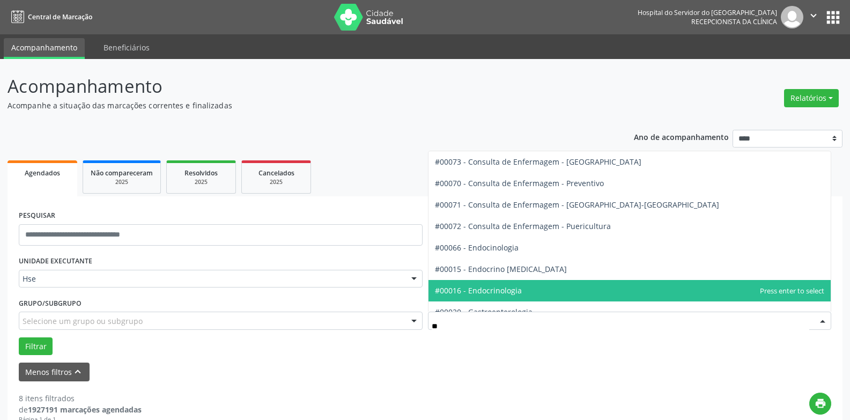
click at [509, 295] on span "#00016 - Endocrinologia" at bounding box center [478, 290] width 87 height 10
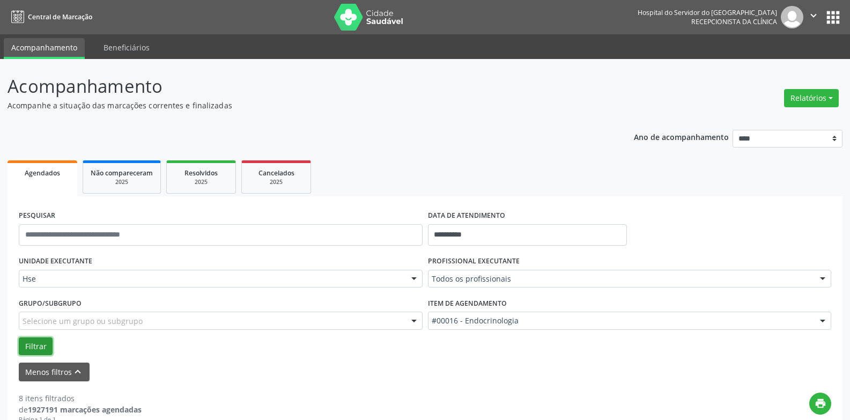
click at [39, 337] on button "Filtrar" at bounding box center [36, 346] width 34 height 18
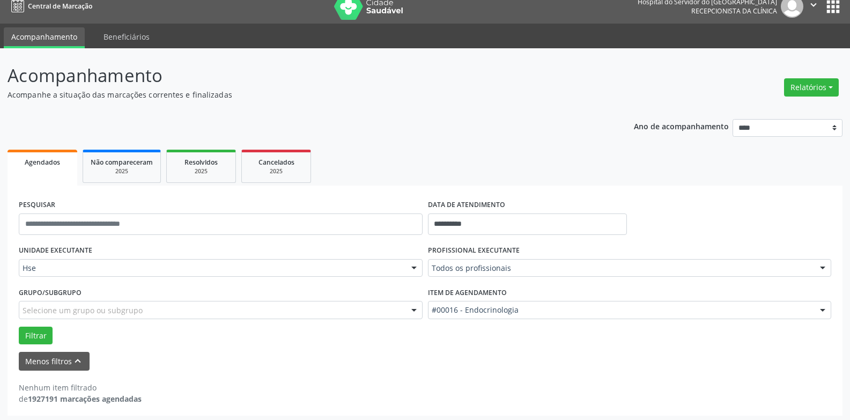
scroll to position [14, 0]
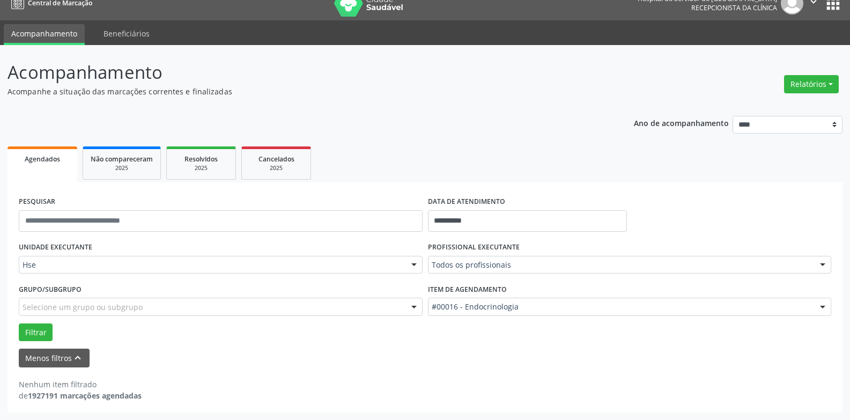
click at [810, 5] on icon "" at bounding box center [813, 2] width 12 height 12
click at [797, 47] on link "Sair" at bounding box center [786, 51] width 74 height 15
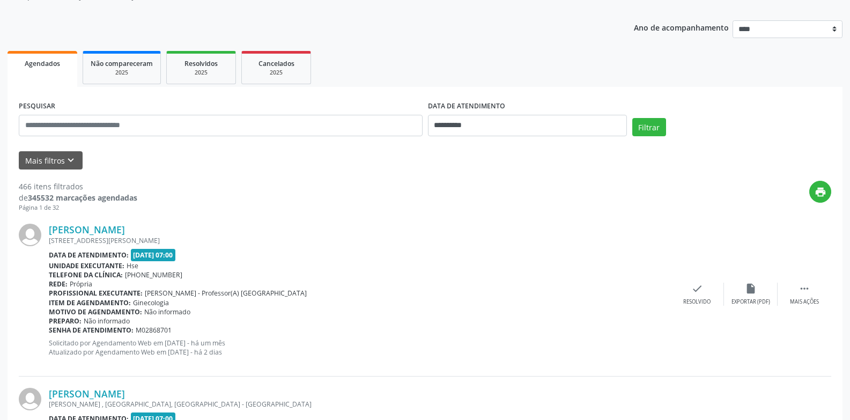
scroll to position [107, 0]
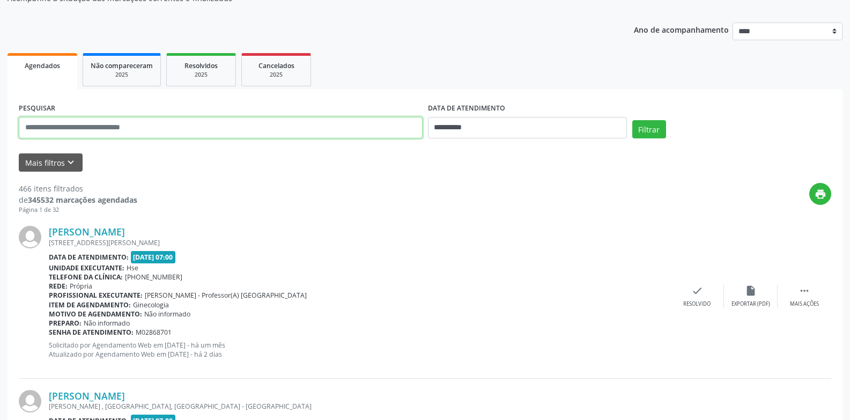
click at [218, 120] on input "text" at bounding box center [221, 127] width 404 height 21
click at [632, 120] on button "Filtrar" at bounding box center [649, 129] width 34 height 18
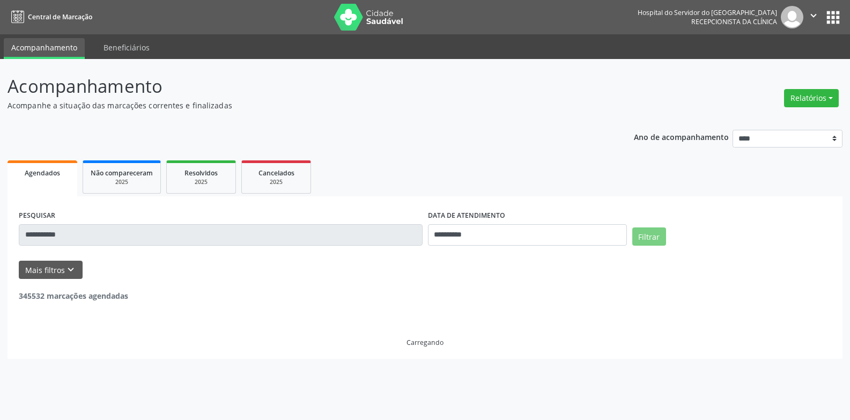
scroll to position [0, 0]
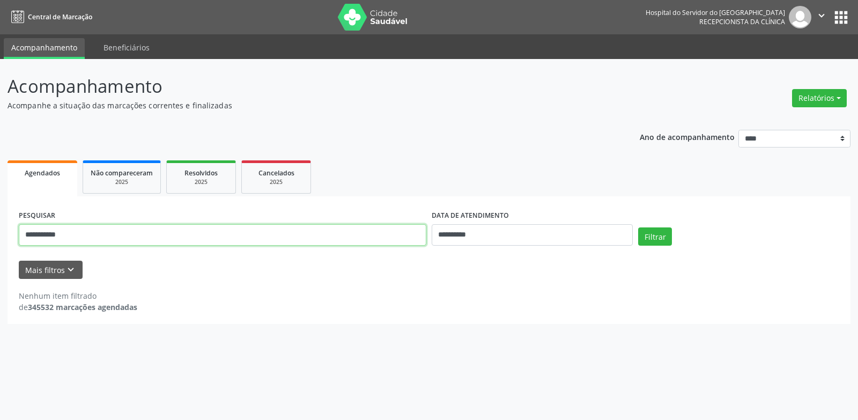
click at [195, 230] on input "**********" at bounding box center [222, 234] width 407 height 21
type input "**********"
click at [638, 227] on button "Filtrar" at bounding box center [655, 236] width 34 height 18
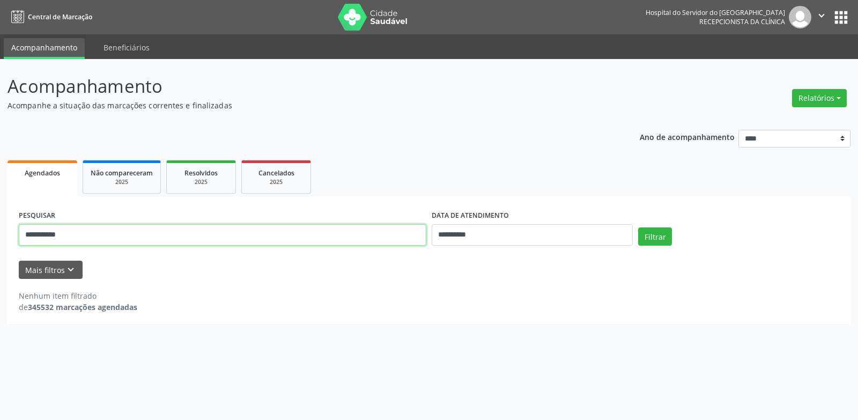
click at [192, 232] on input "**********" at bounding box center [222, 234] width 407 height 21
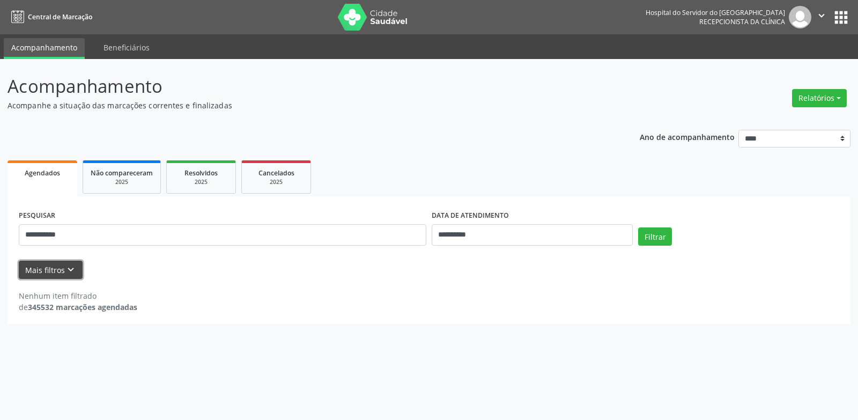
click at [71, 276] on button "Mais filtros keyboard_arrow_down" at bounding box center [51, 270] width 64 height 19
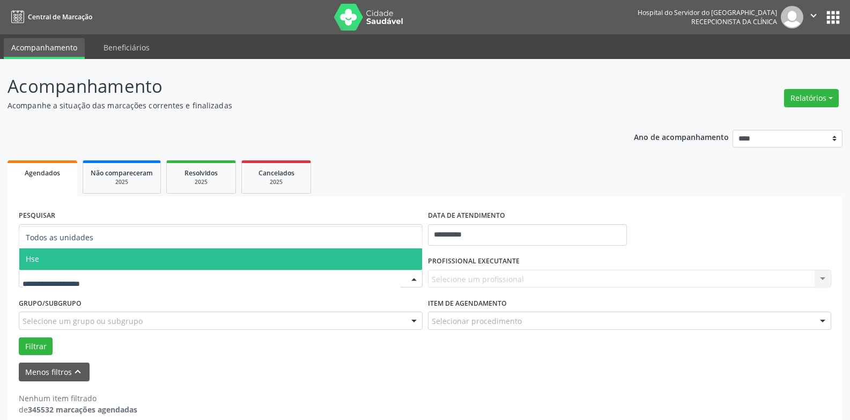
click at [97, 258] on span "Hse" at bounding box center [220, 258] width 403 height 21
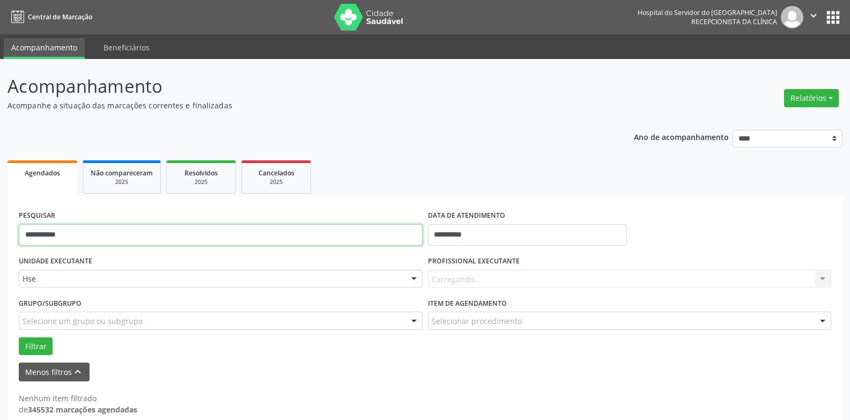
click at [106, 233] on input "**********" at bounding box center [221, 234] width 404 height 21
click at [107, 233] on input "**********" at bounding box center [221, 234] width 404 height 21
click at [19, 337] on button "Filtrar" at bounding box center [36, 346] width 34 height 18
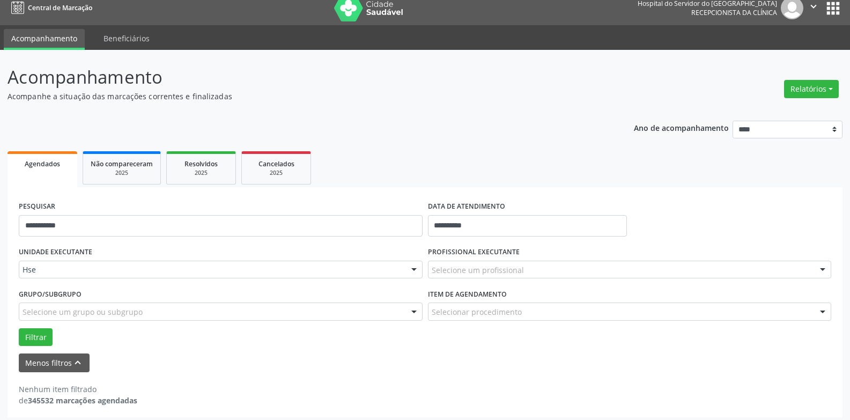
scroll to position [14, 0]
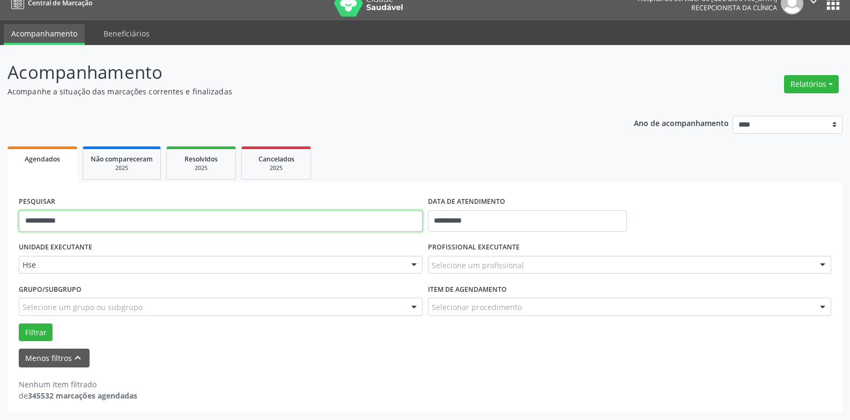
click at [168, 226] on input "**********" at bounding box center [221, 220] width 404 height 21
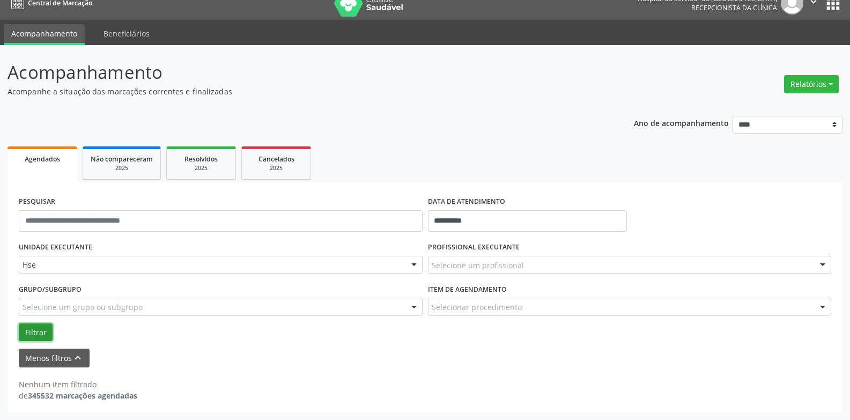
click at [50, 331] on button "Filtrar" at bounding box center [36, 332] width 34 height 18
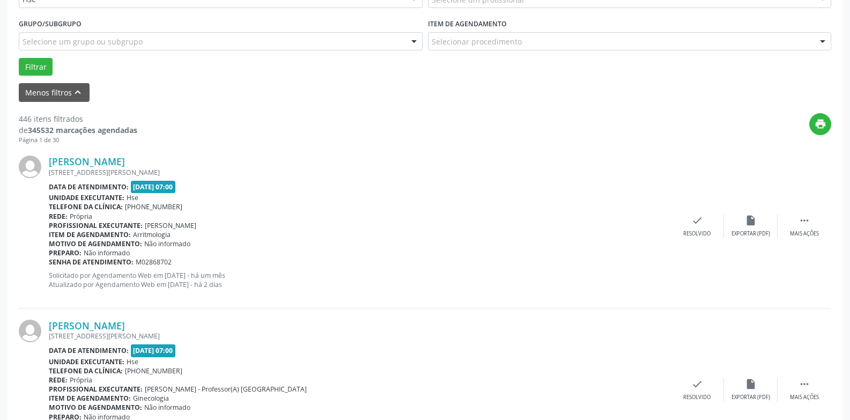
scroll to position [282, 0]
